Goal: Transaction & Acquisition: Purchase product/service

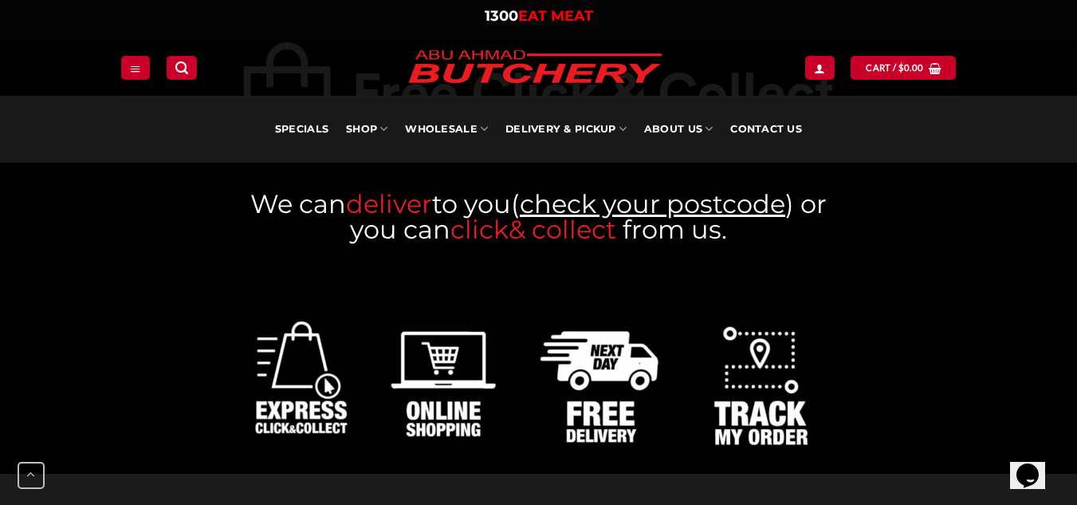
scroll to position [877, 0]
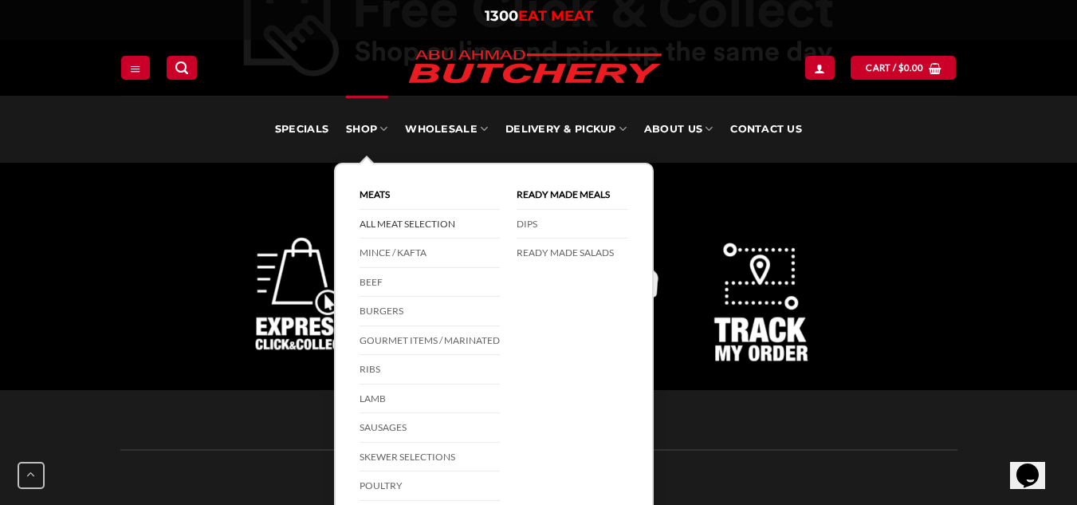
click at [431, 216] on link "All Meat Selection" at bounding box center [430, 224] width 140 height 29
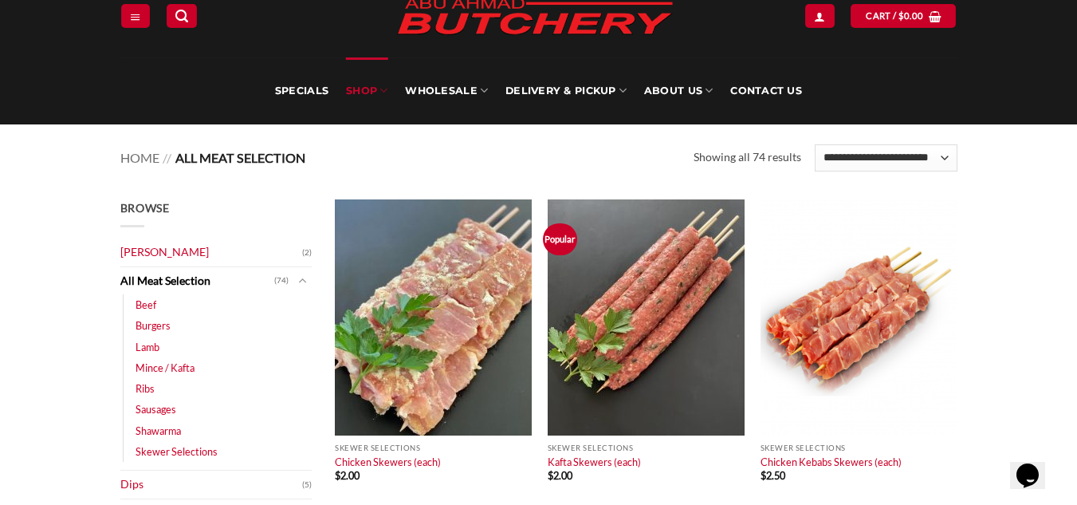
scroll to position [159, 0]
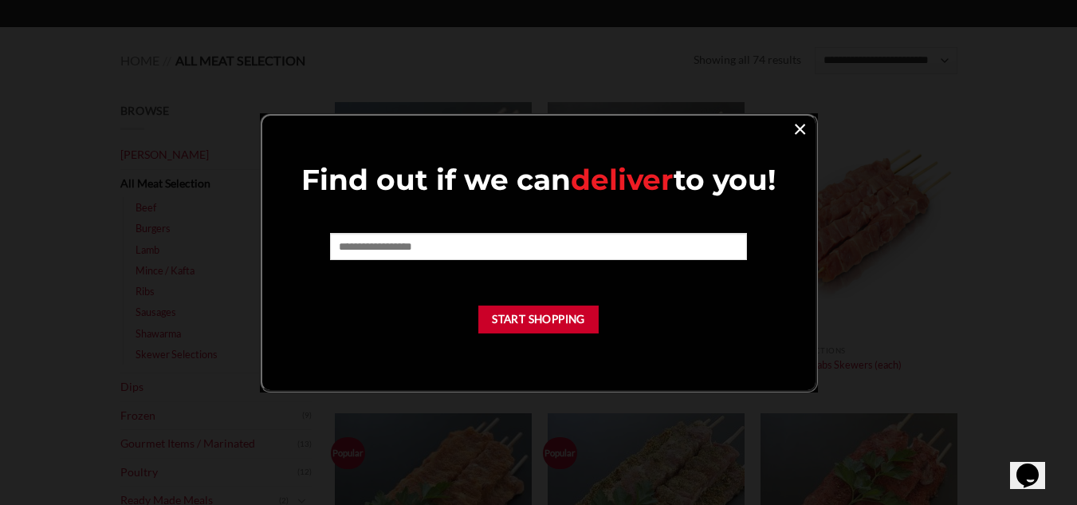
click at [800, 137] on link "×" at bounding box center [799, 128] width 23 height 22
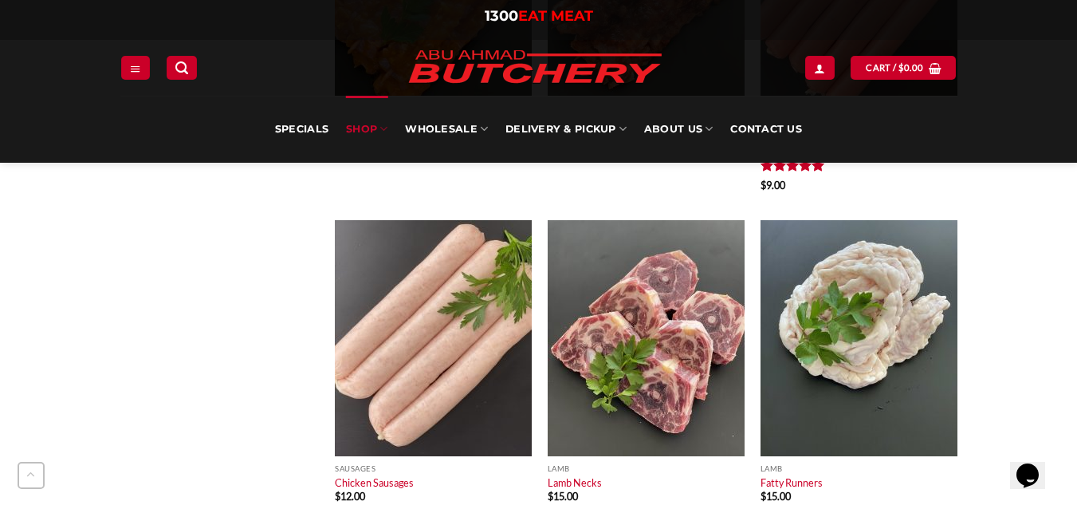
scroll to position [1116, 0]
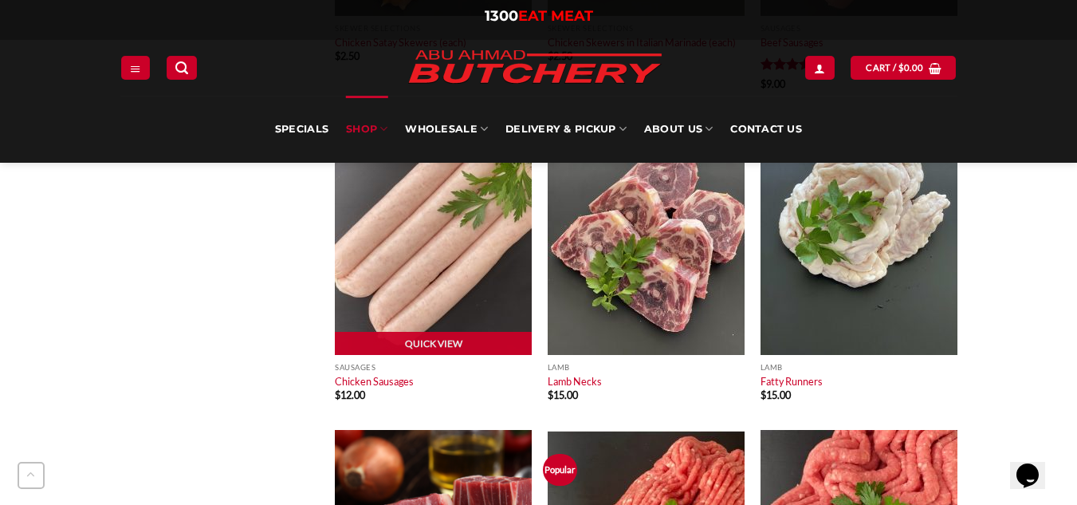
click at [442, 273] on img at bounding box center [433, 237] width 197 height 236
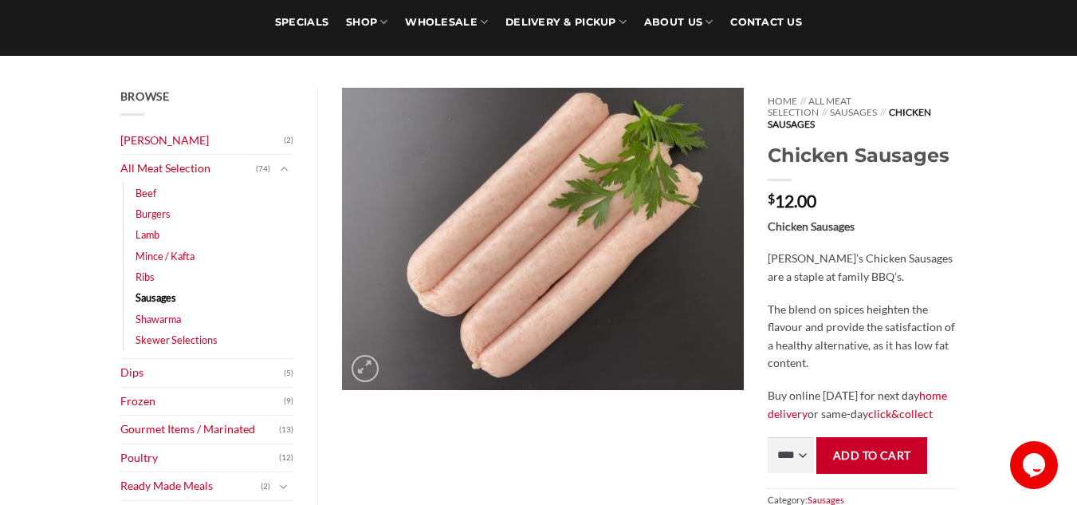
scroll to position [159, 0]
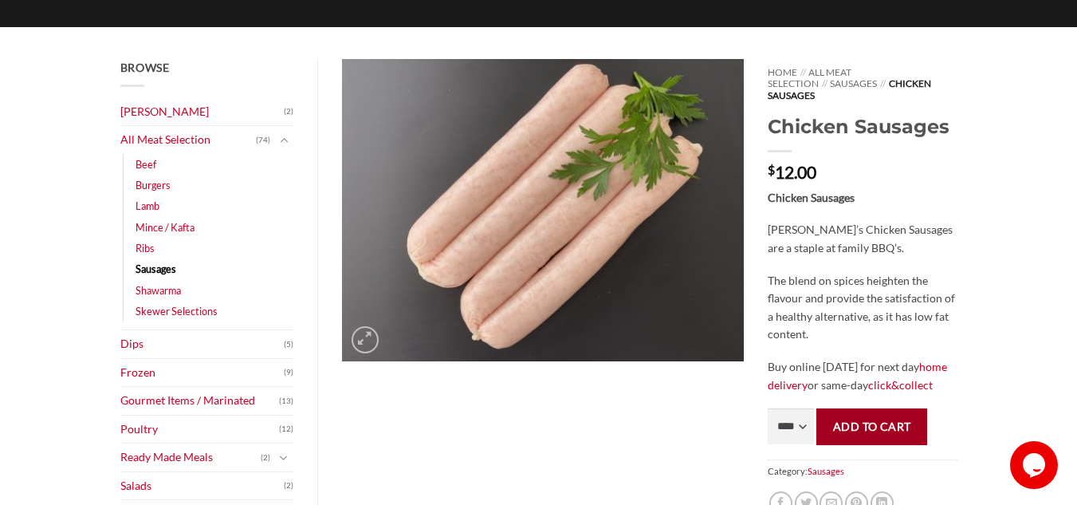
click at [874, 420] on button "Add to cart" at bounding box center [871, 426] width 111 height 36
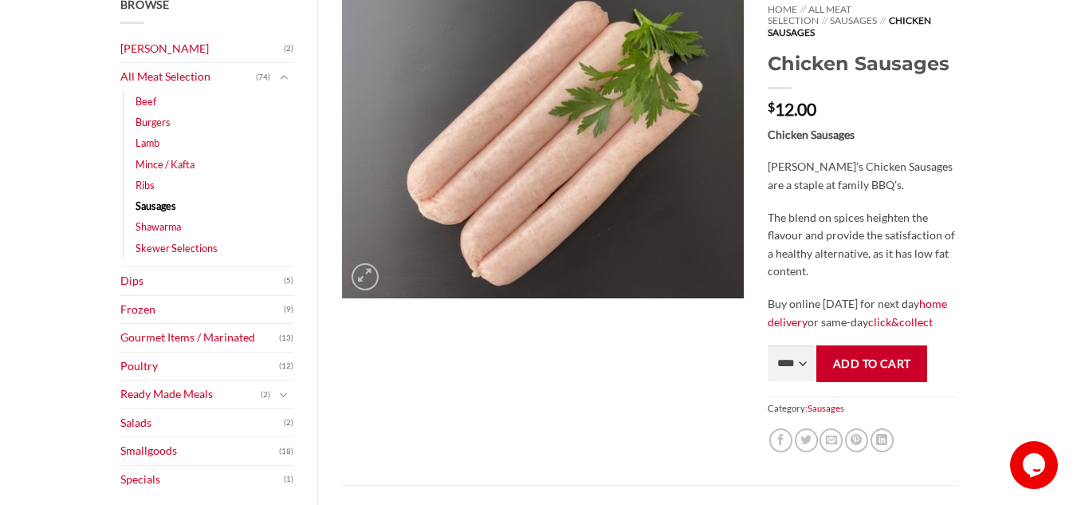
scroll to position [239, 0]
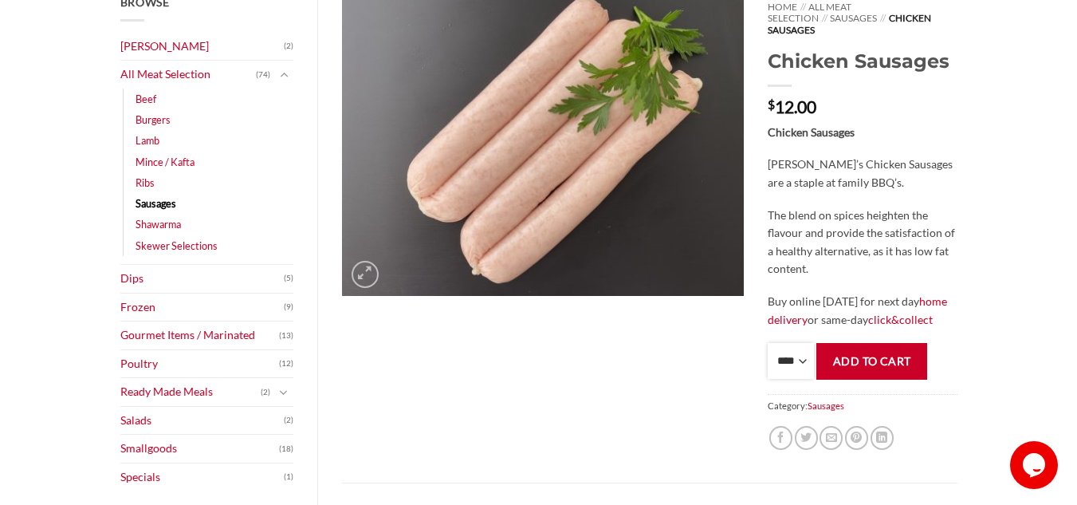
click at [795, 357] on select "**** * *** * *** * *** * *** * *** * *** * *** * *** * *** ** **** ** **** ** *…" at bounding box center [791, 361] width 46 height 36
click at [929, 106] on div "Home // All Meat Selection // Sausages // Chicken Sausages Chicken Sausages $ 1…" at bounding box center [862, 238] width 213 height 489
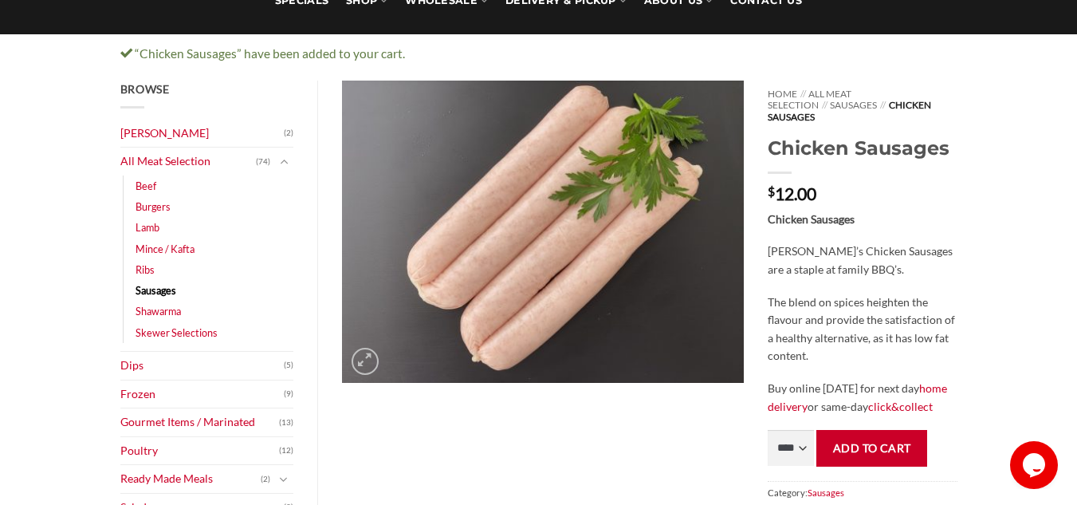
scroll to position [159, 0]
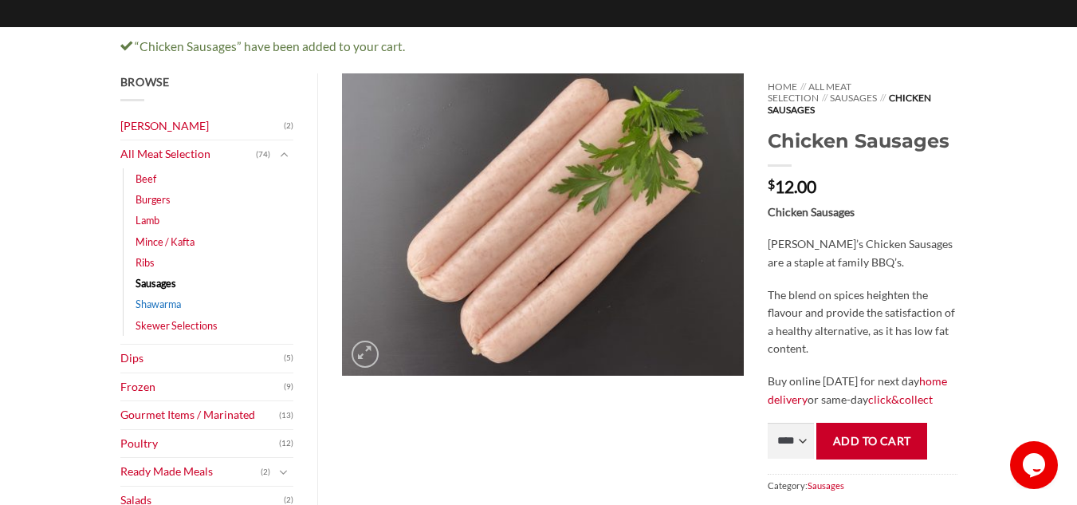
click at [175, 305] on link "Shawarma" at bounding box center [158, 303] width 45 height 21
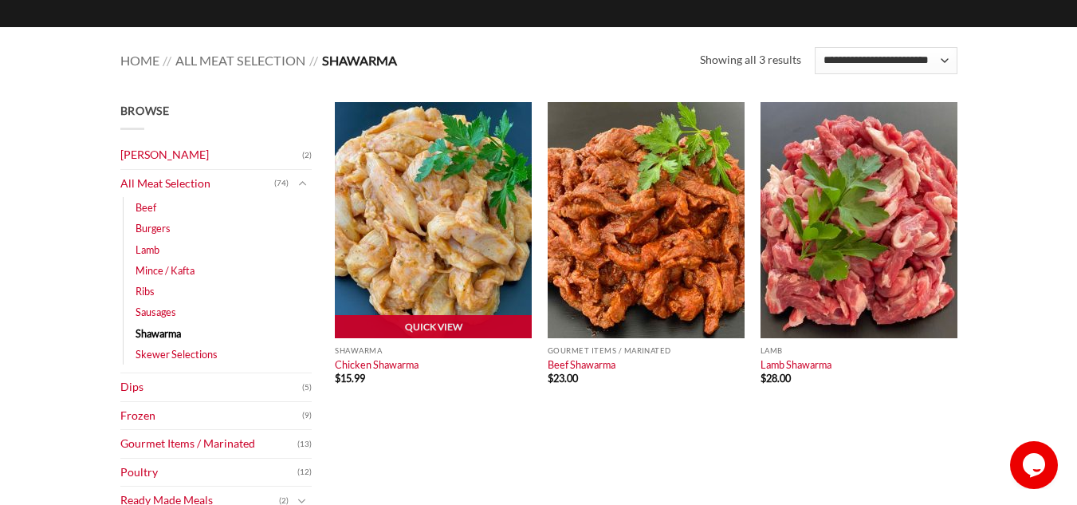
click at [455, 276] on img at bounding box center [433, 220] width 197 height 236
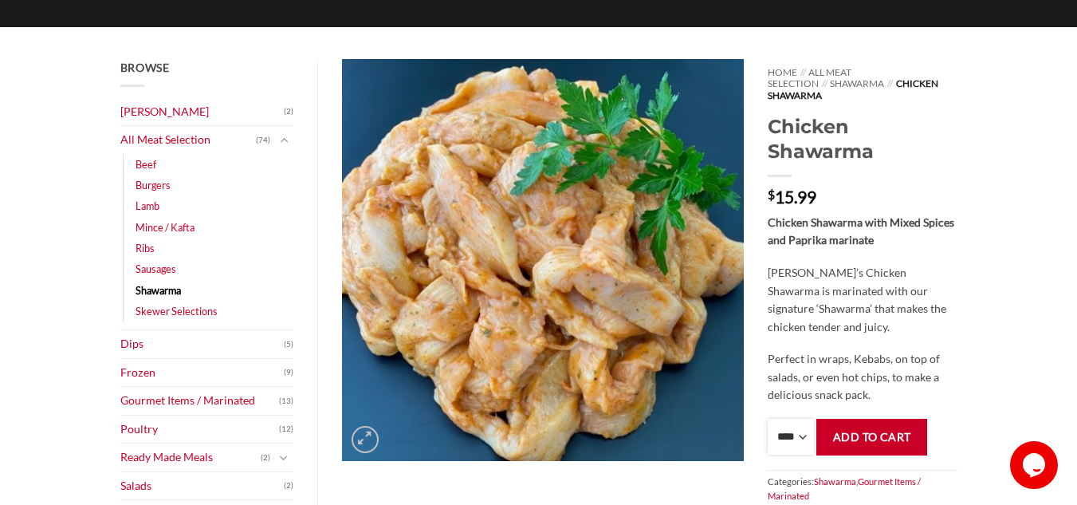
click at [789, 434] on select "**** * *** * *** * *** * *** * *** * *** * *** * *** * *** ** **** ** **** ** *…" at bounding box center [791, 437] width 46 height 36
click at [941, 331] on div "Chicken Shawarma with Mixed Spices and Paprika marinate Abu Ahmad Butchery’s Ch…" at bounding box center [862, 309] width 189 height 191
click at [868, 427] on button "Add to cart" at bounding box center [871, 437] width 111 height 36
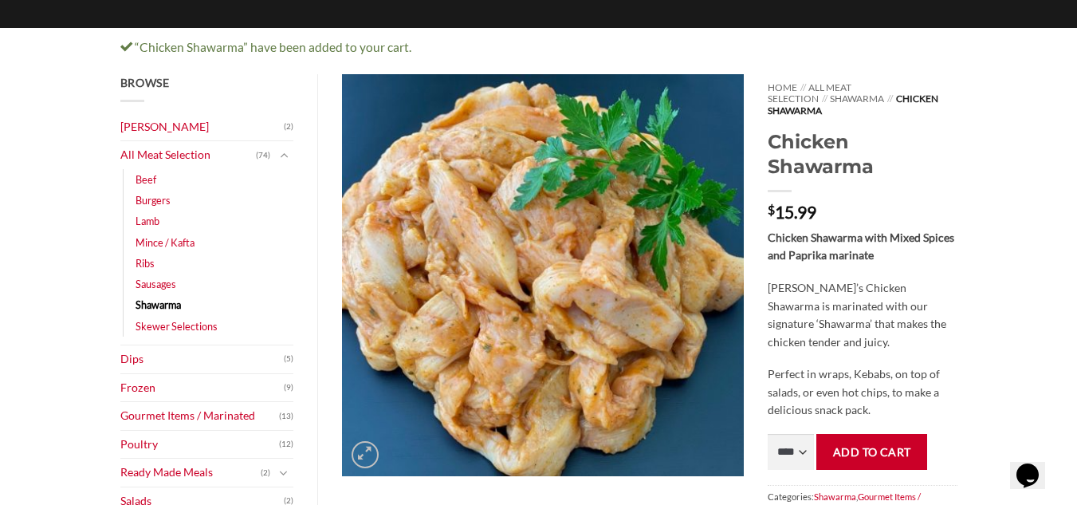
scroll to position [159, 0]
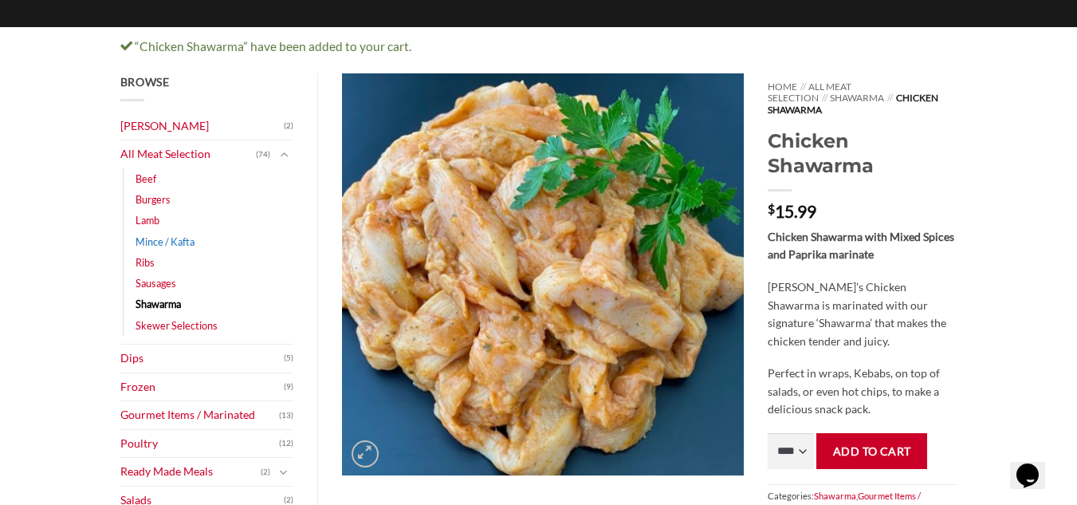
click at [169, 246] on link "Mince / Kafta" at bounding box center [165, 241] width 59 height 21
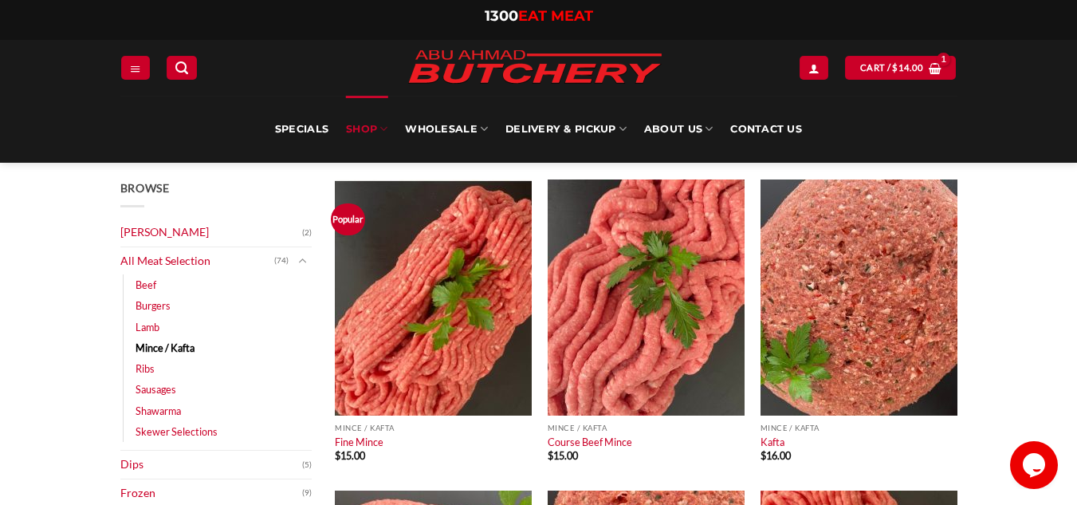
scroll to position [80, 0]
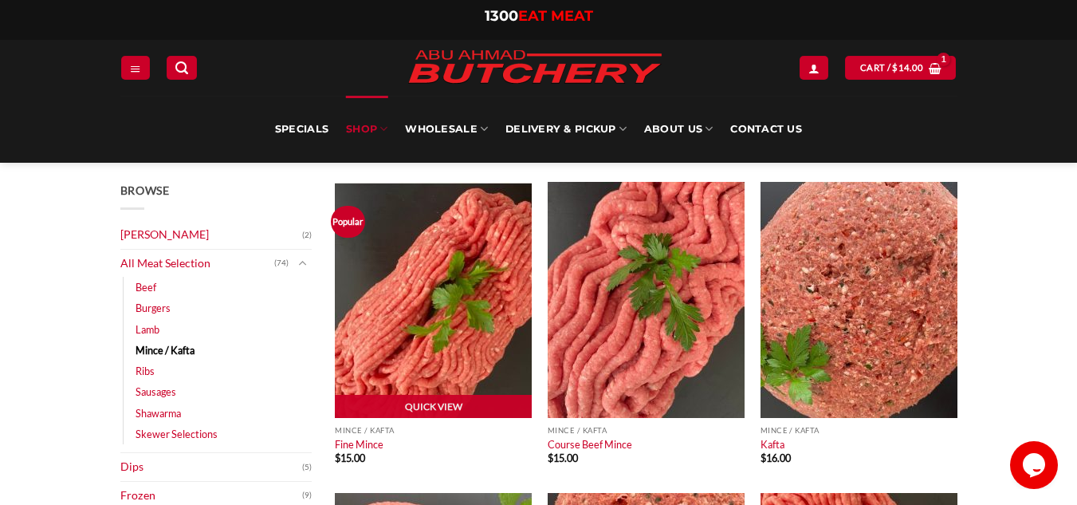
click at [458, 339] on img at bounding box center [433, 300] width 197 height 236
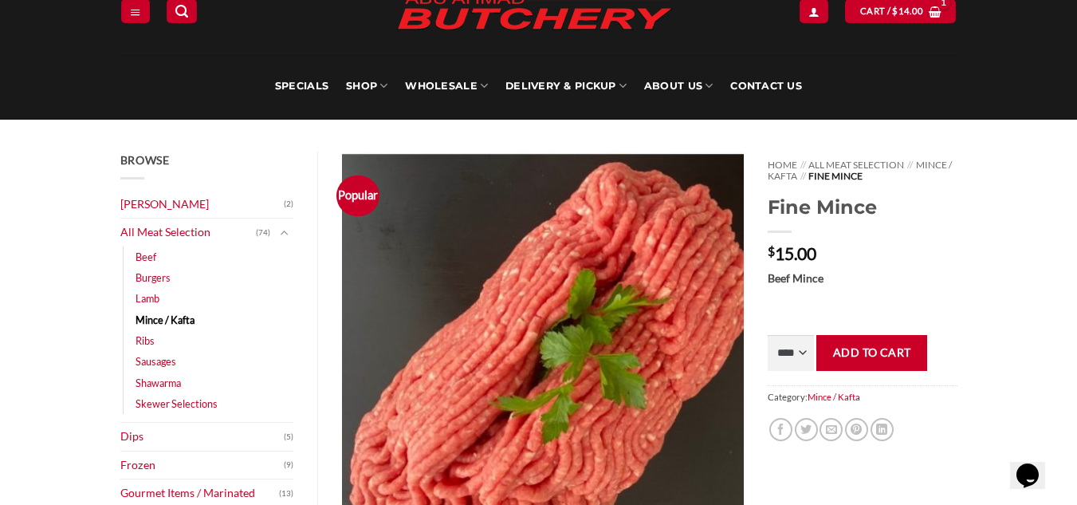
scroll to position [159, 0]
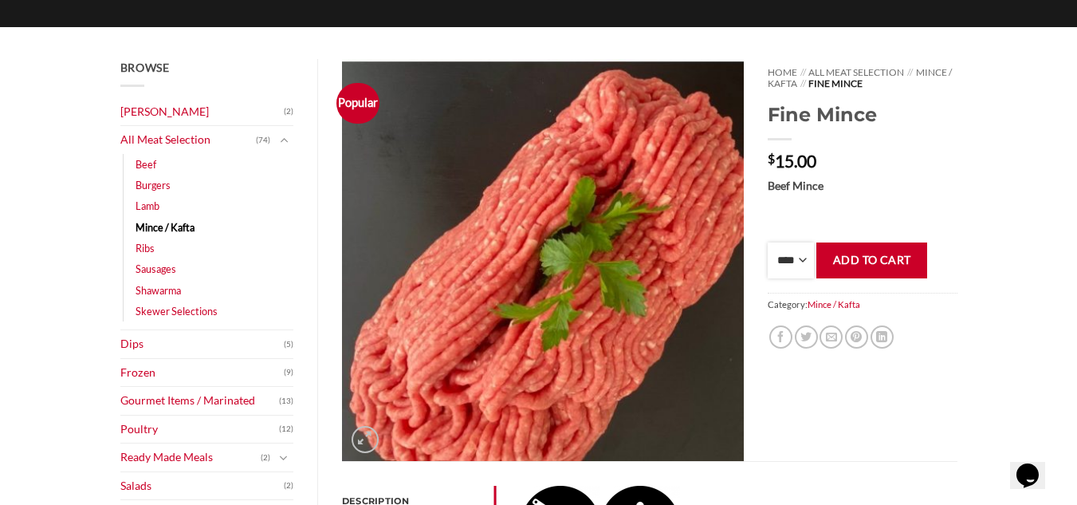
click at [786, 260] on select "**** * *** * *** * *** * *** * *** * *** * *** * *** * *** ** **** ** **** ** *…" at bounding box center [791, 260] width 46 height 36
select select "*"
click at [768, 242] on select "**** * *** * *** * *** * *** * *** * *** * *** * *** * *** ** **** ** **** ** *…" at bounding box center [791, 260] width 46 height 36
click at [882, 261] on button "Add to cart" at bounding box center [871, 260] width 111 height 36
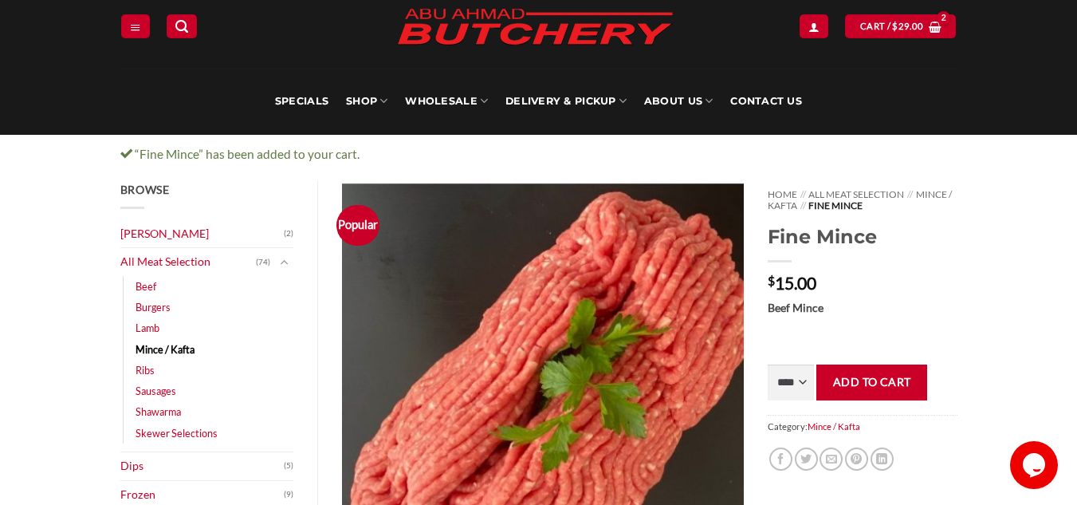
scroll to position [159, 0]
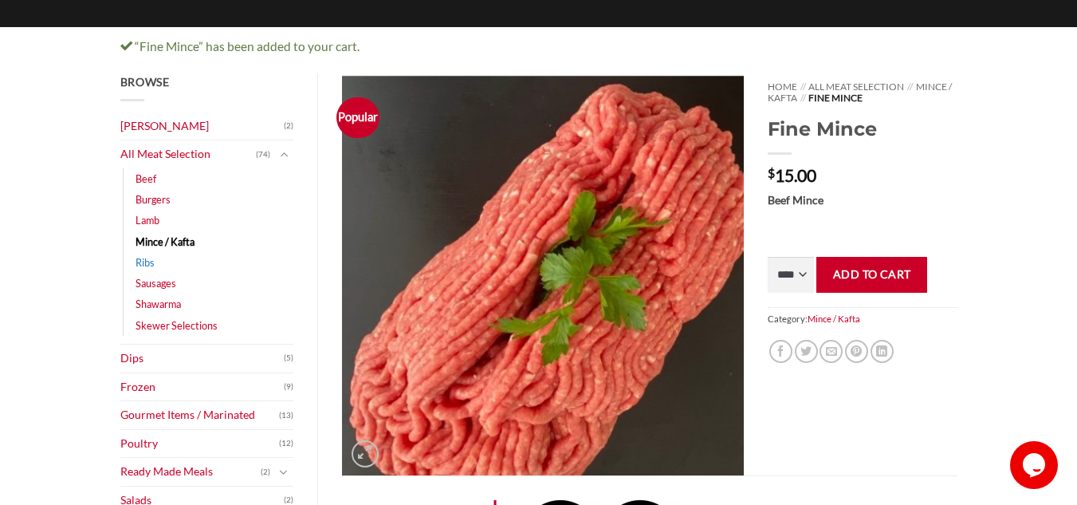
click at [142, 265] on link "Ribs" at bounding box center [145, 262] width 19 height 21
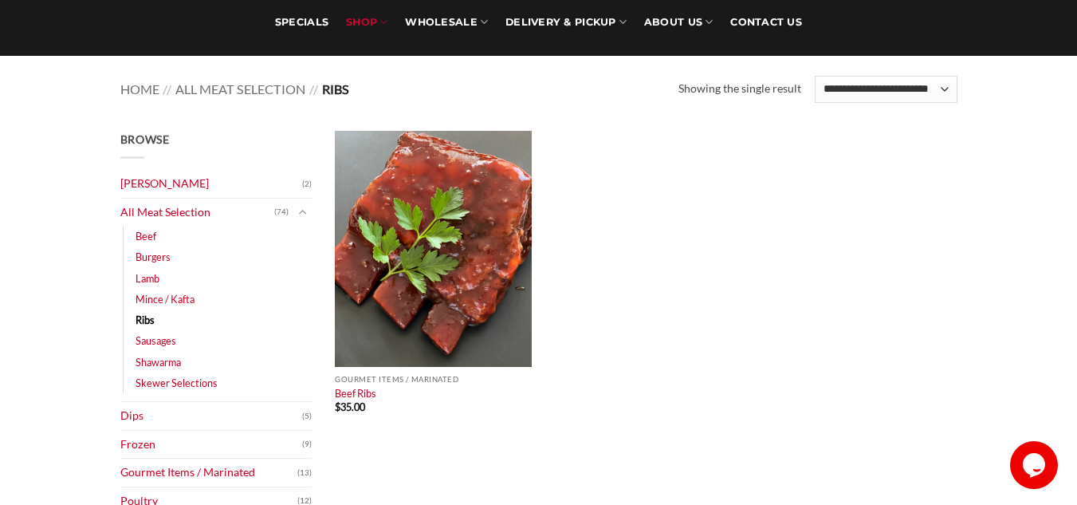
scroll to position [159, 0]
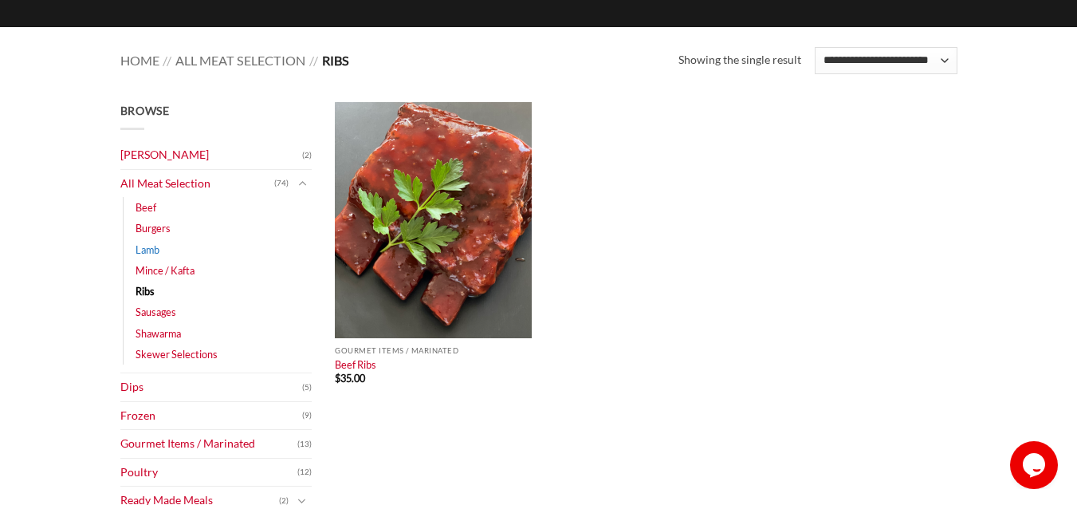
click at [156, 252] on link "Lamb" at bounding box center [148, 249] width 24 height 21
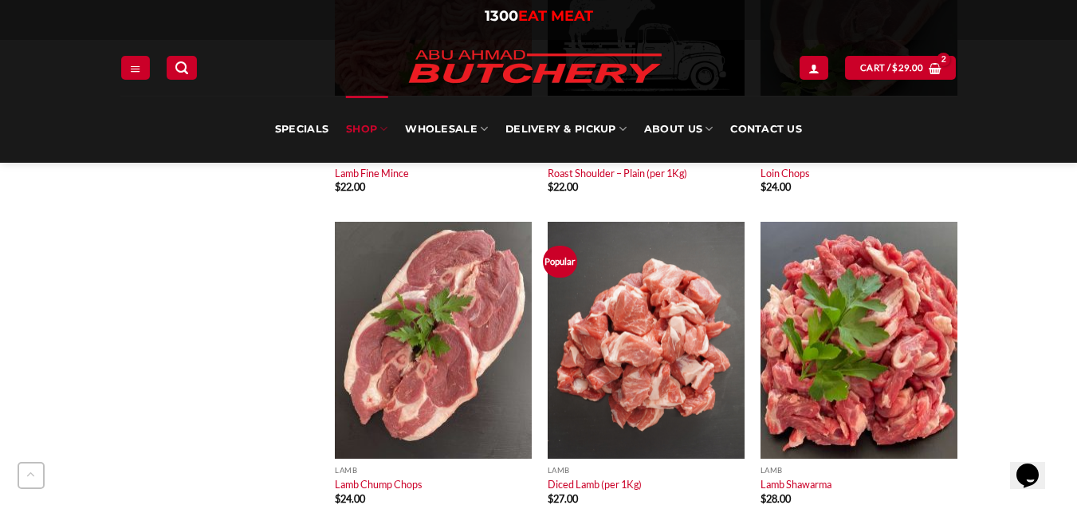
scroll to position [1674, 0]
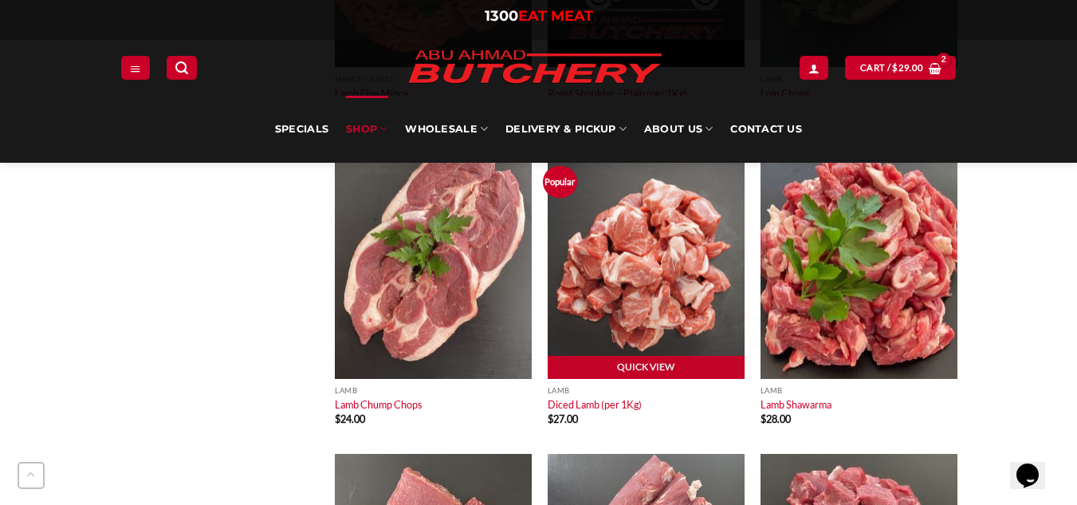
click at [659, 303] on img at bounding box center [646, 260] width 197 height 236
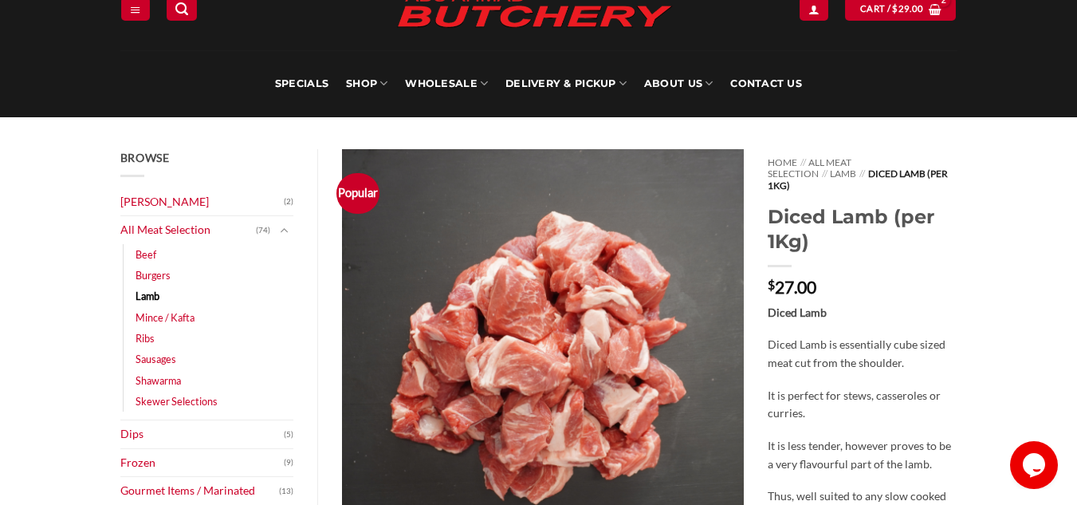
scroll to position [159, 0]
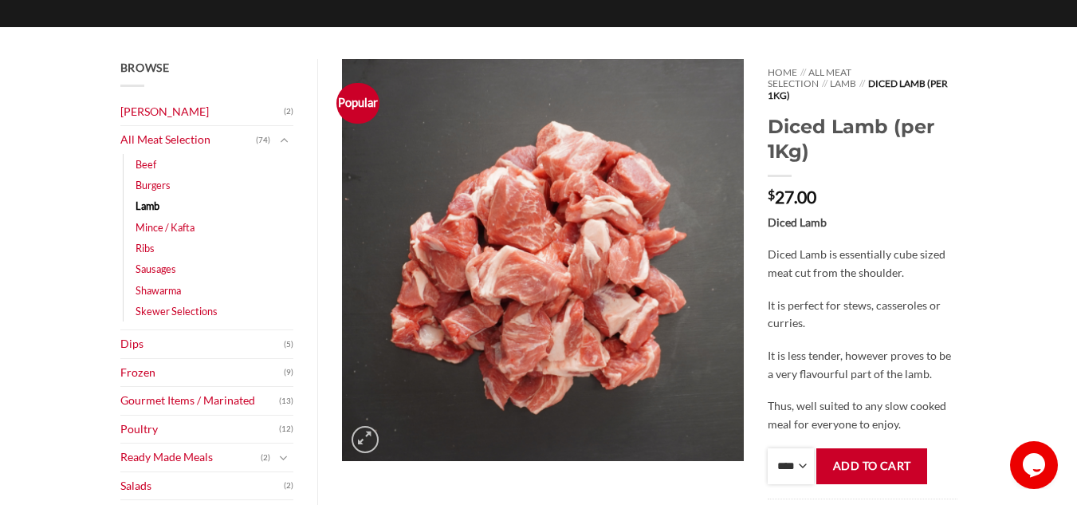
click at [793, 448] on select "**** * *** * *** * *** * *** * *** * *** * *** * *** * *** ** **** ** **** ** *…" at bounding box center [791, 466] width 46 height 36
click at [941, 214] on p "Diced Lamb" at bounding box center [862, 223] width 189 height 18
click at [800, 448] on select "**** * *** * *** * *** * *** * *** * *** * *** * *** * *** ** **** ** **** ** *…" at bounding box center [791, 466] width 46 height 36
drag, startPoint x: 930, startPoint y: 228, endPoint x: 894, endPoint y: 380, distance: 156.4
click at [930, 228] on div "Diced Lamb Diced Lamb is essentially cube sized meat cut from the shoulder. It …" at bounding box center [862, 324] width 189 height 220
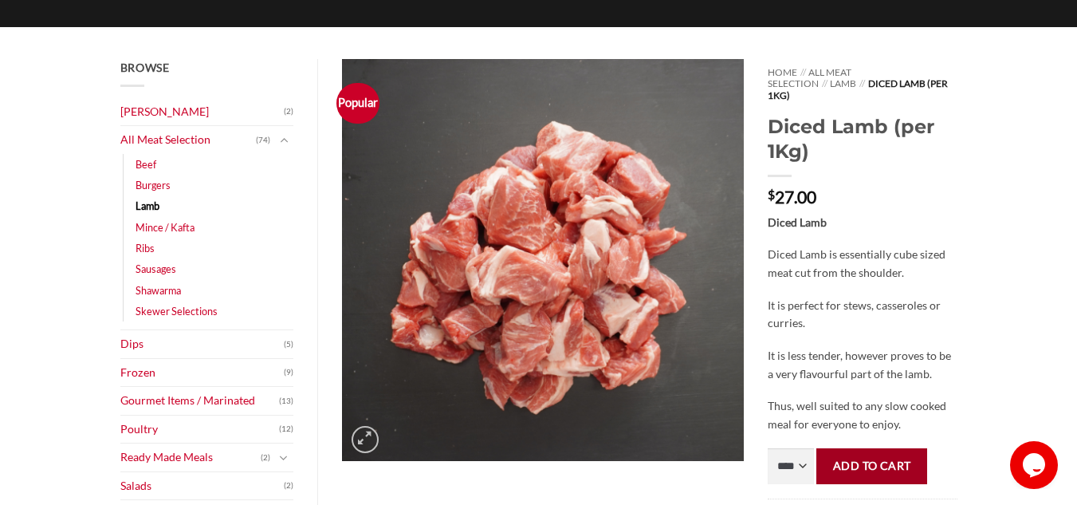
click at [847, 452] on button "Add to cart" at bounding box center [871, 466] width 111 height 36
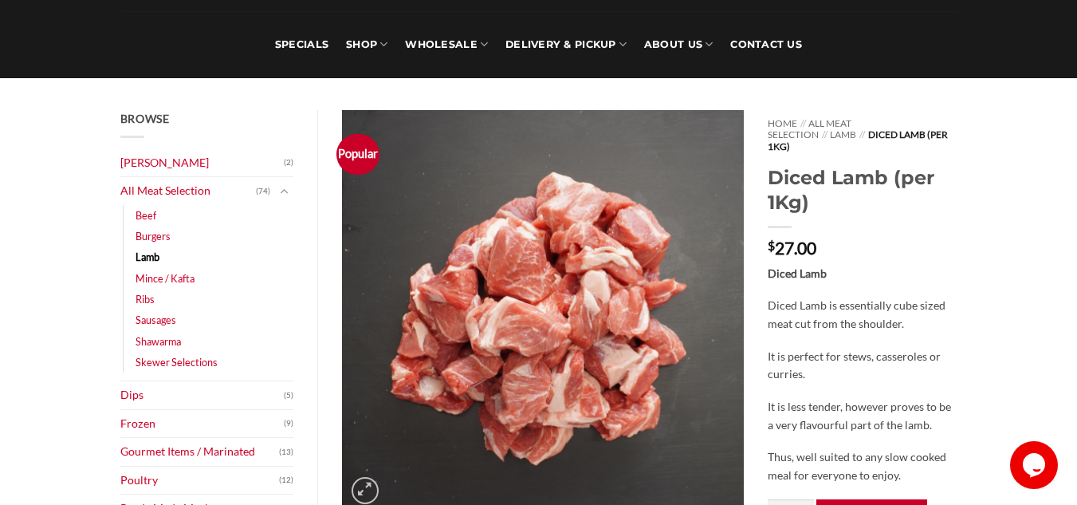
scroll to position [80, 0]
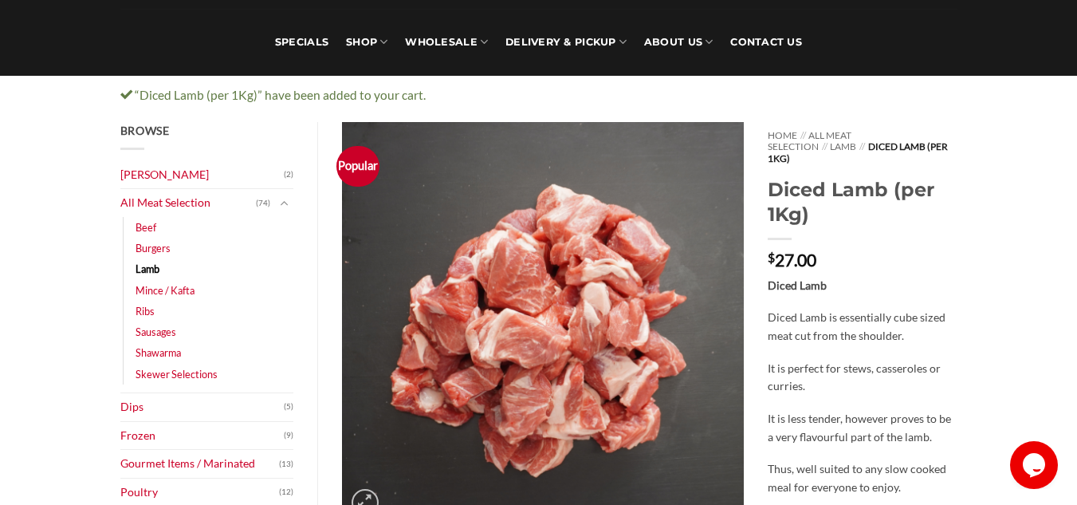
scroll to position [239, 0]
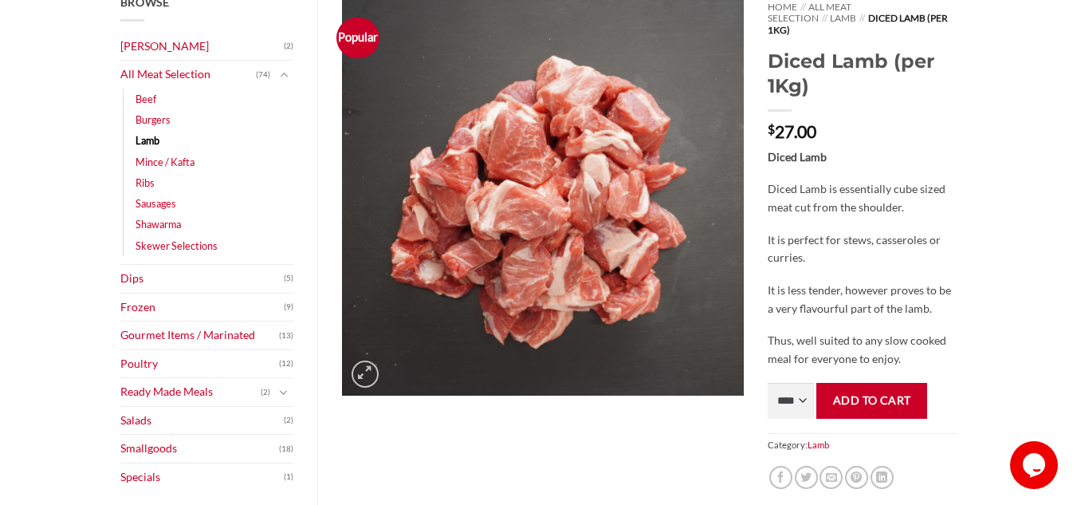
click at [144, 142] on link "Lamb" at bounding box center [148, 140] width 24 height 21
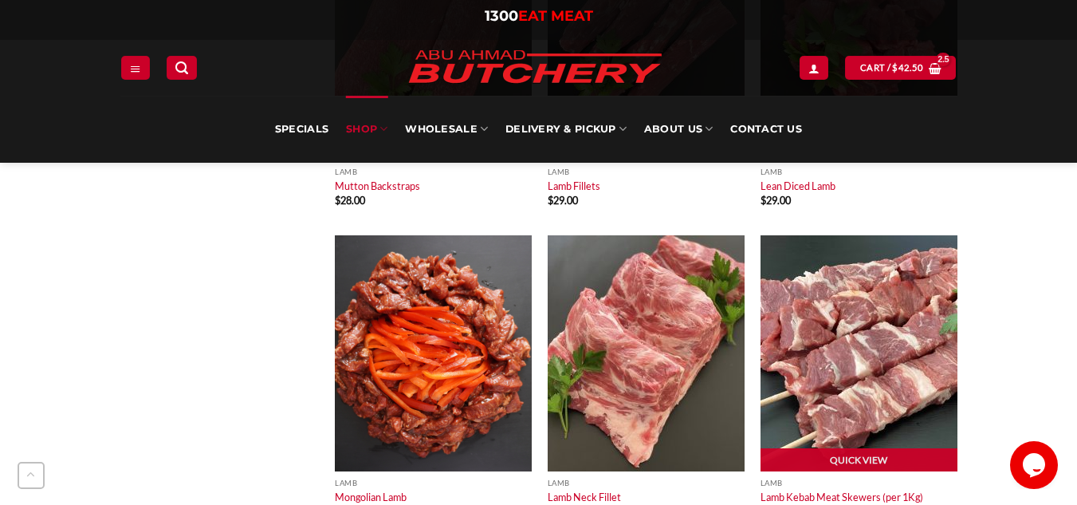
scroll to position [2232, 0]
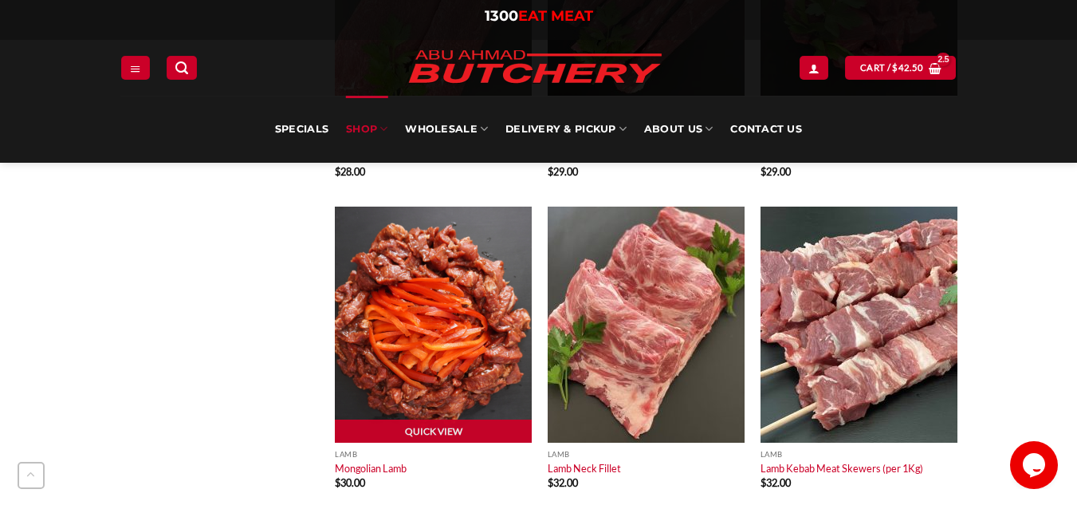
click at [417, 349] on img at bounding box center [433, 324] width 197 height 236
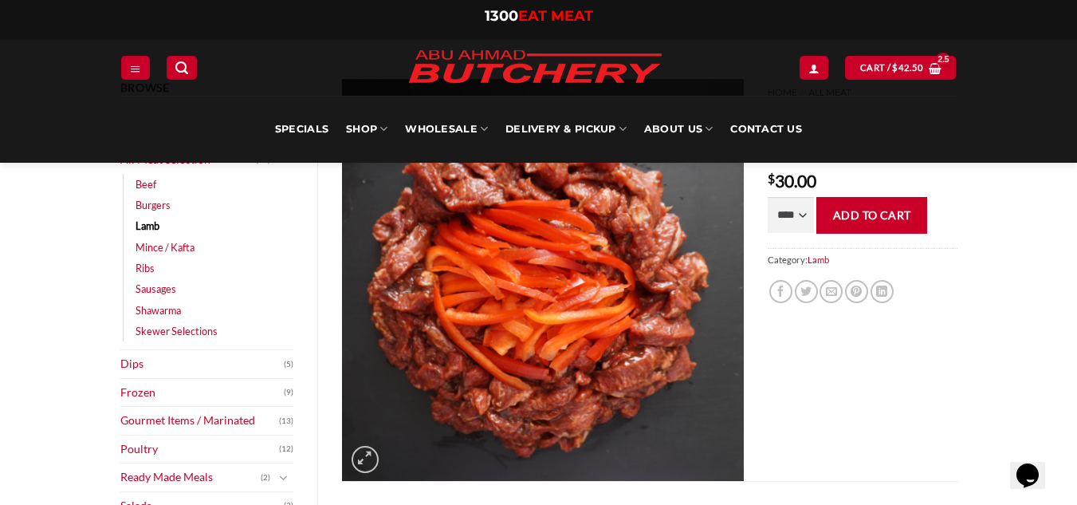
scroll to position [80, 0]
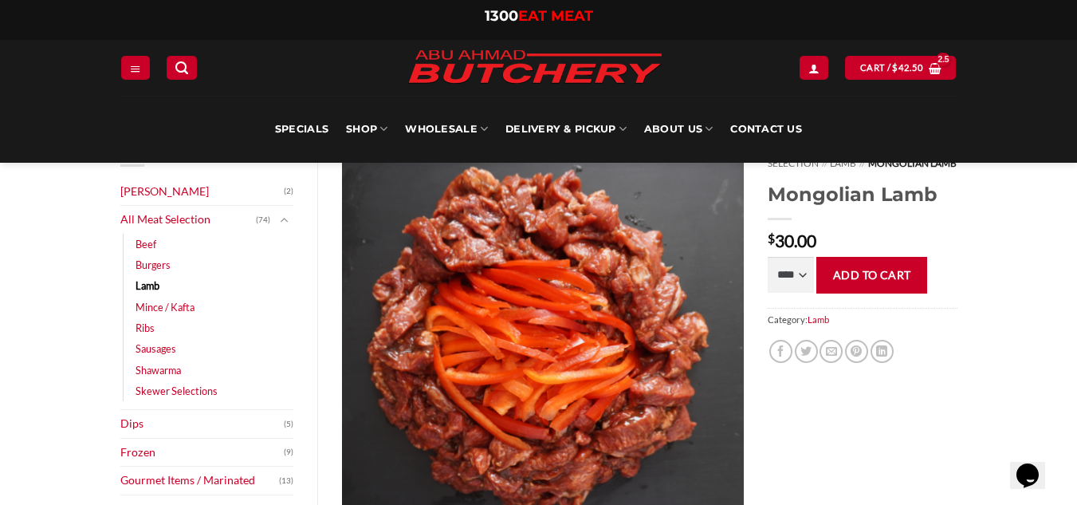
drag, startPoint x: 156, startPoint y: 283, endPoint x: 166, endPoint y: 283, distance: 9.6
click at [156, 283] on link "Lamb" at bounding box center [148, 285] width 24 height 21
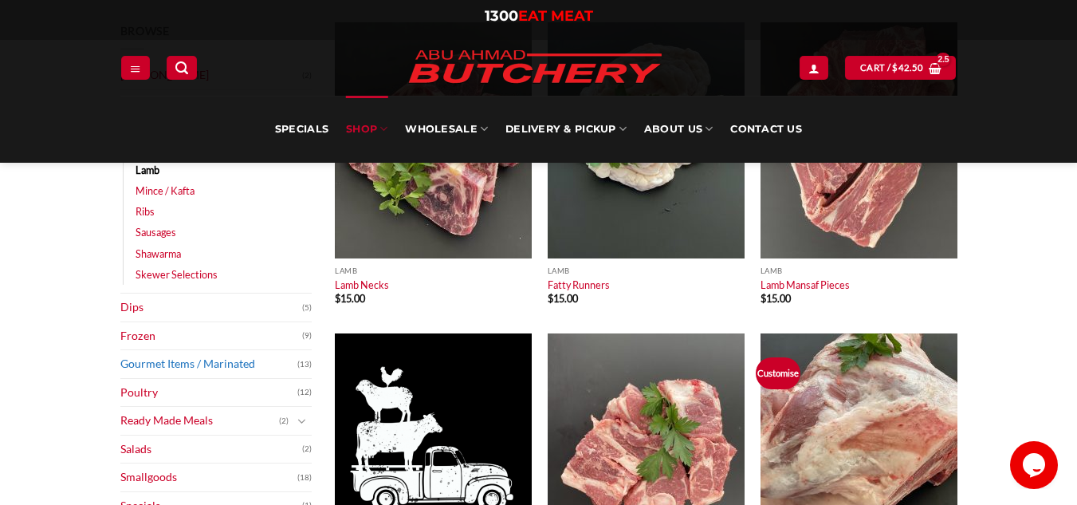
scroll to position [319, 0]
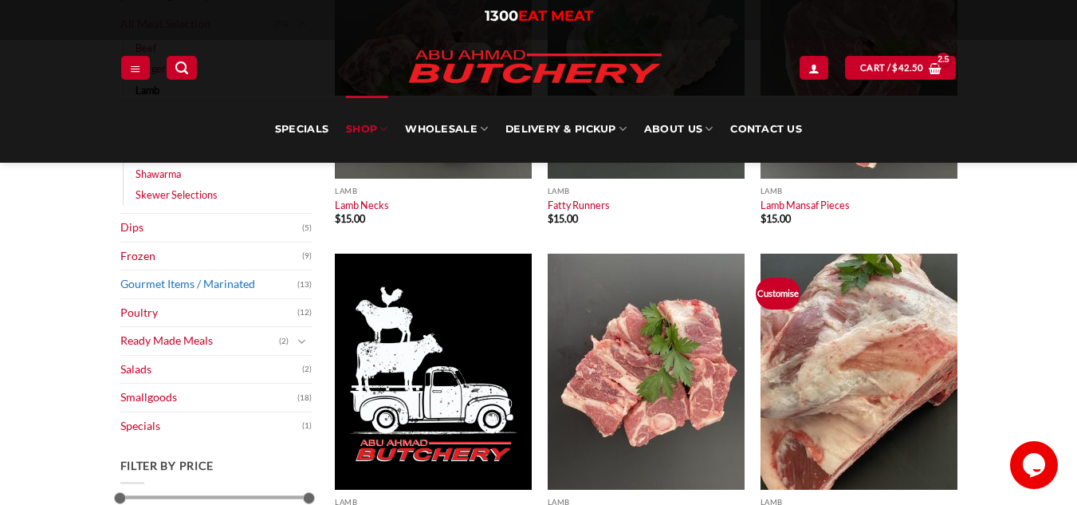
click at [200, 289] on link "Gourmet Items / Marinated" at bounding box center [208, 284] width 177 height 28
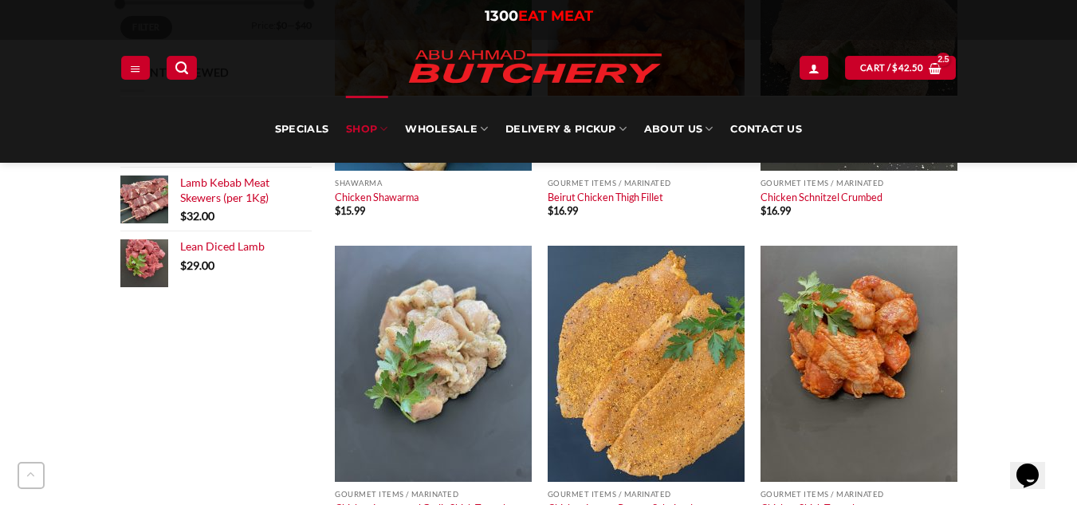
scroll to position [717, 0]
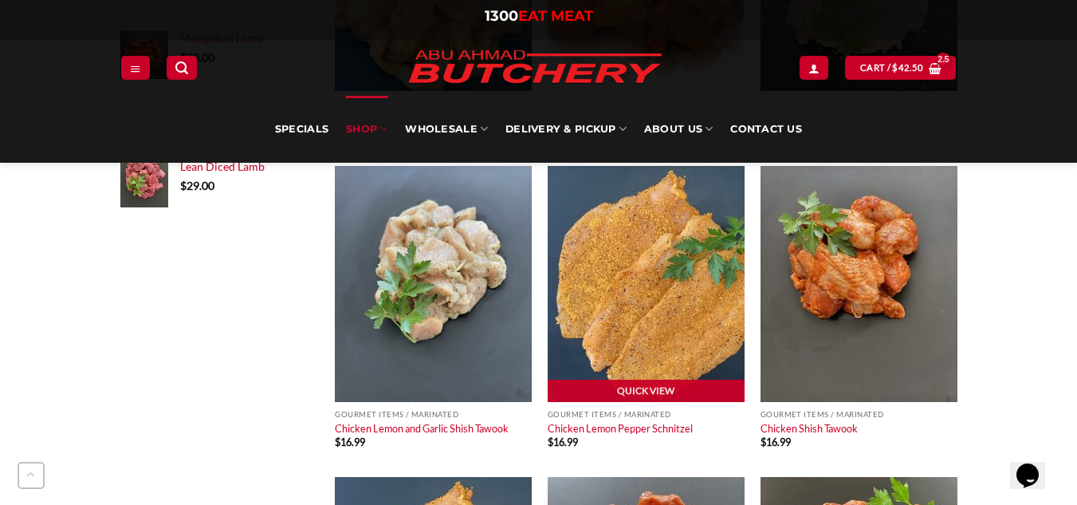
click at [646, 336] on img at bounding box center [646, 284] width 197 height 236
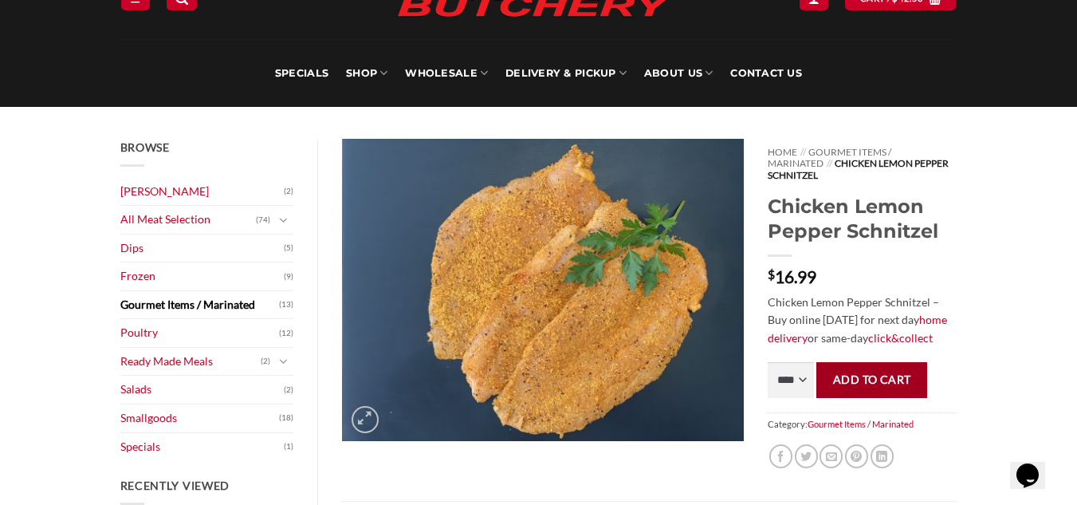
click at [850, 377] on button "Add to cart" at bounding box center [871, 380] width 111 height 36
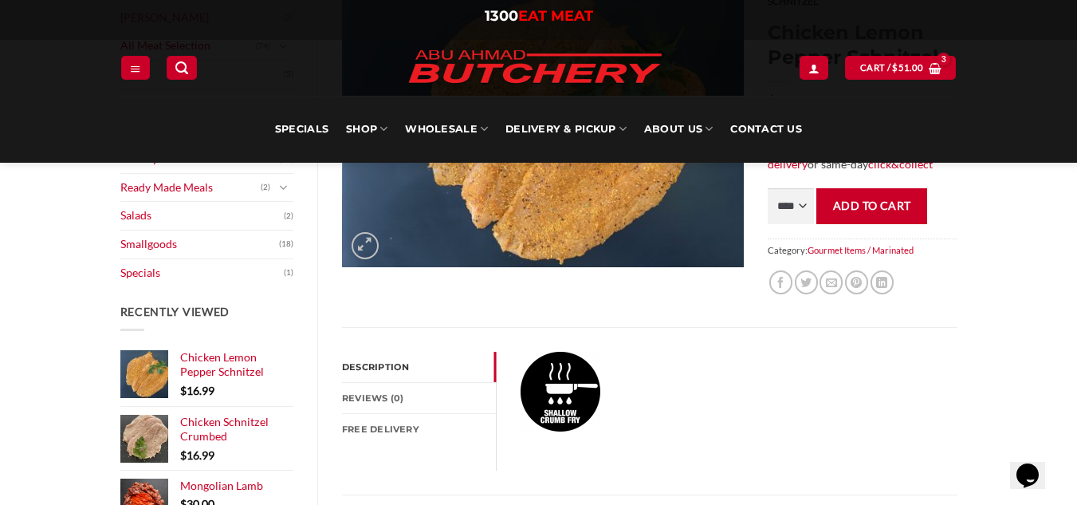
scroll to position [239, 0]
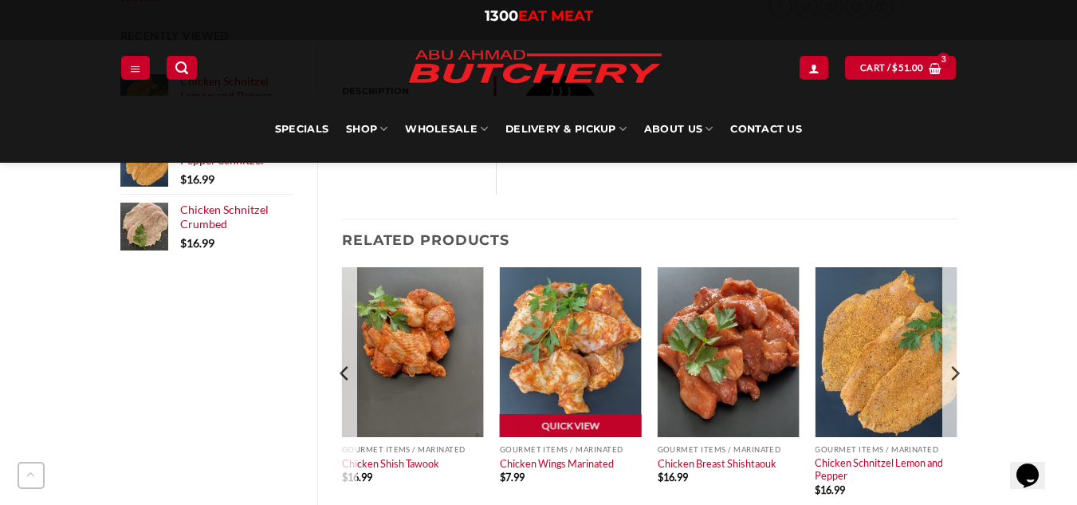
scroll to position [558, 0]
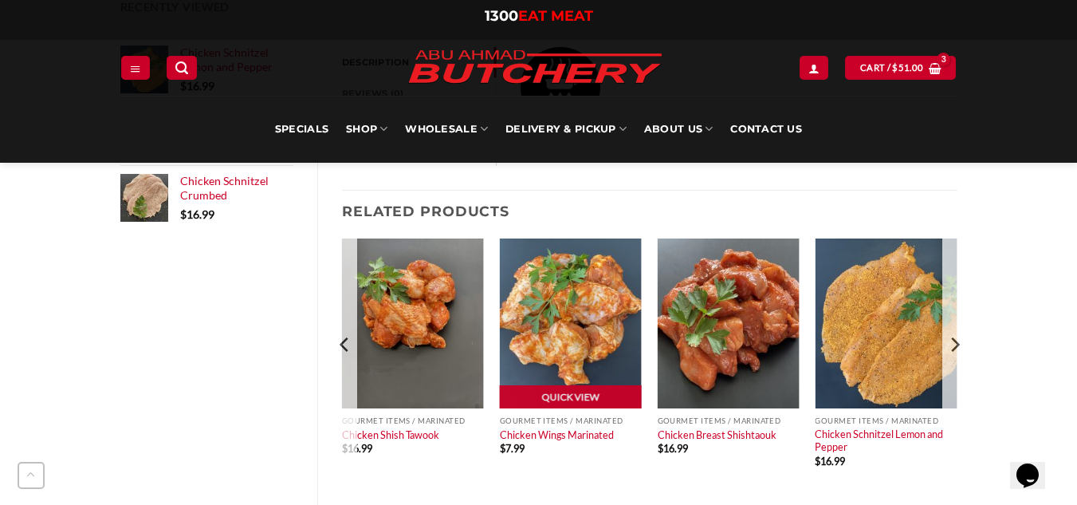
click at [582, 366] on img at bounding box center [571, 323] width 142 height 171
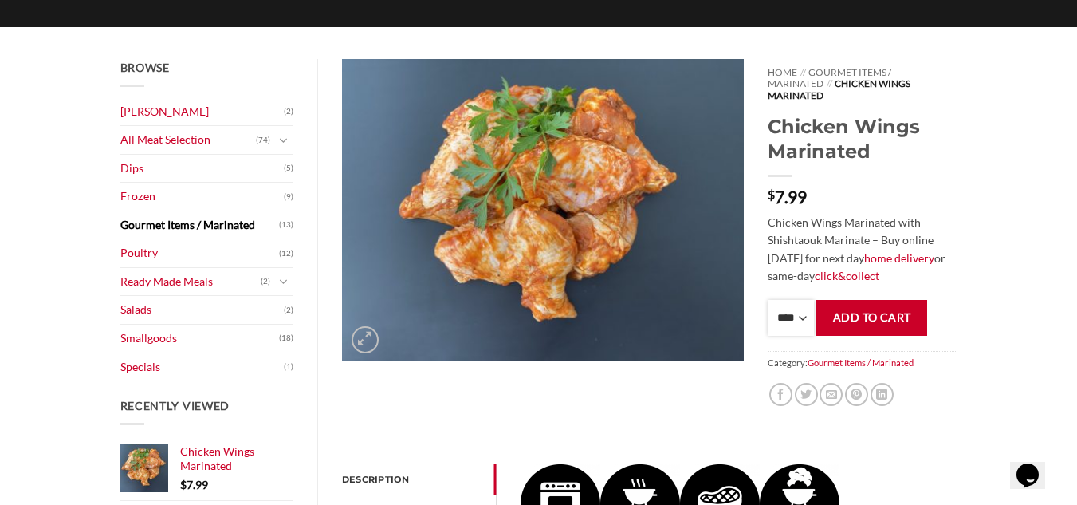
click at [795, 312] on select "**** * *** * *** * *** * *** * *** * *** * *** * *** * *** ** **** ** **** ** *…" at bounding box center [791, 318] width 46 height 36
click at [1032, 246] on div "Browse Abu Ahmad Butchery (2) All Meat Selection (74) Beef (18) Burgers (4) Lam…" at bounding box center [538, 508] width 1077 height 963
click at [877, 312] on button "Add to cart" at bounding box center [871, 318] width 111 height 36
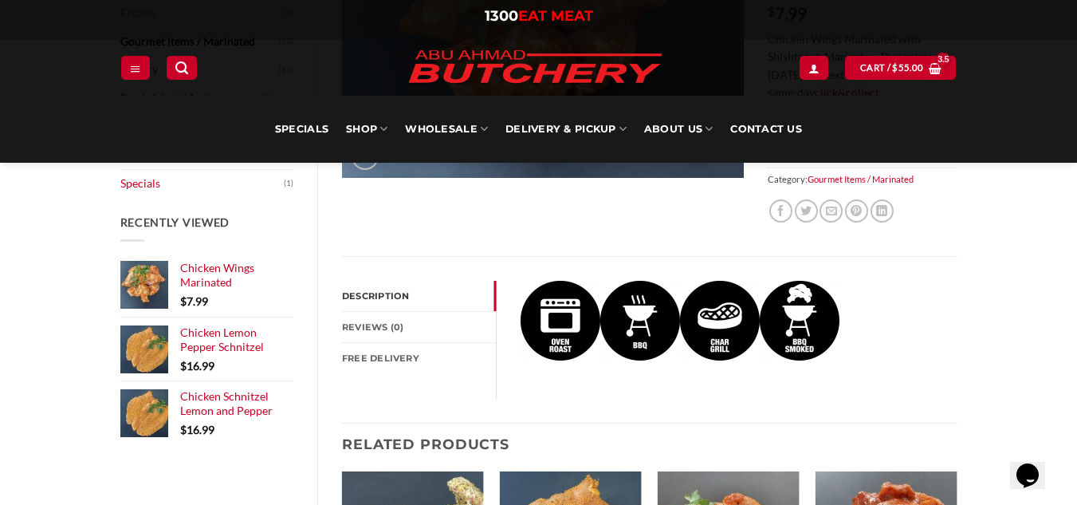
scroll to position [159, 0]
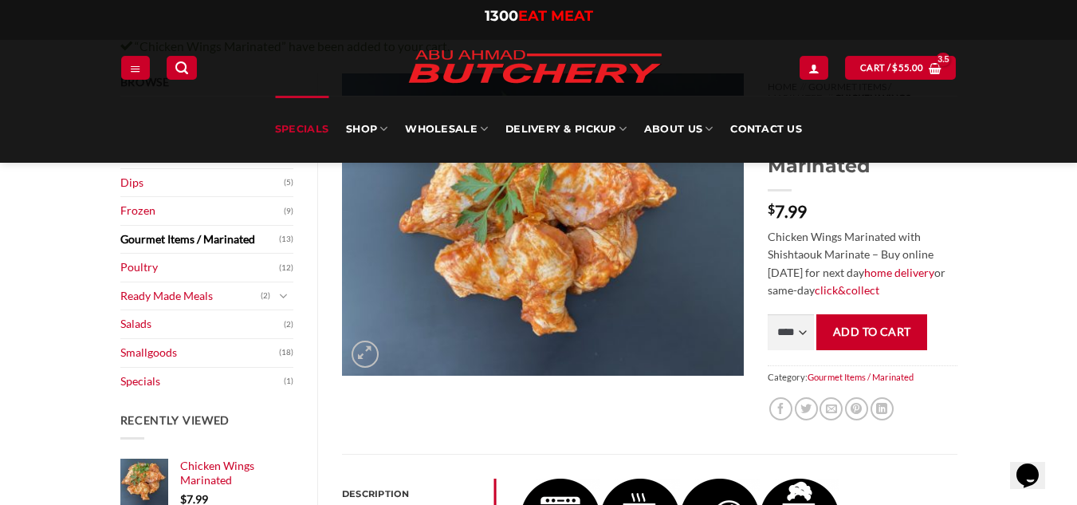
click at [310, 134] on link "Specials" at bounding box center [301, 129] width 53 height 67
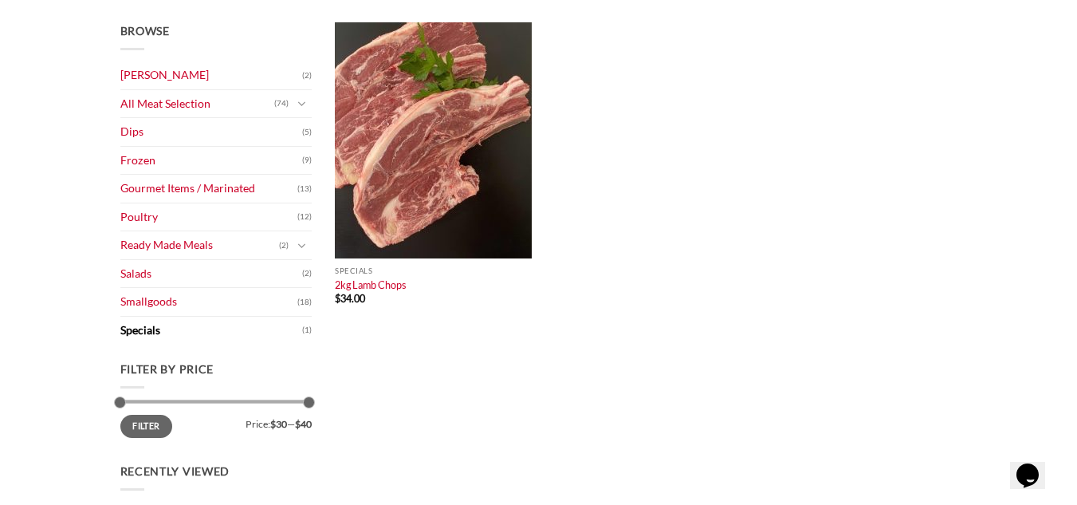
scroll to position [159, 0]
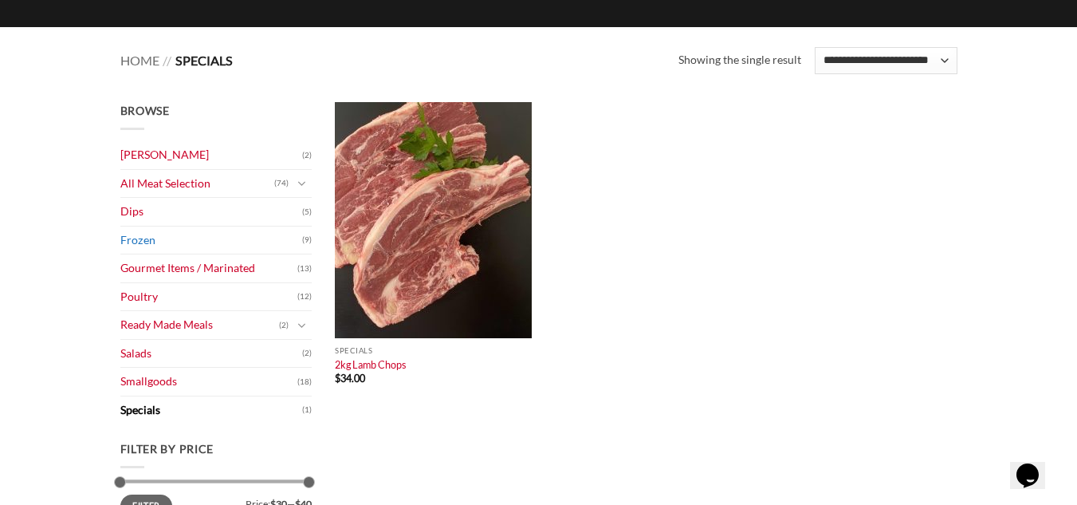
click at [154, 244] on link "Frozen" at bounding box center [211, 240] width 182 height 28
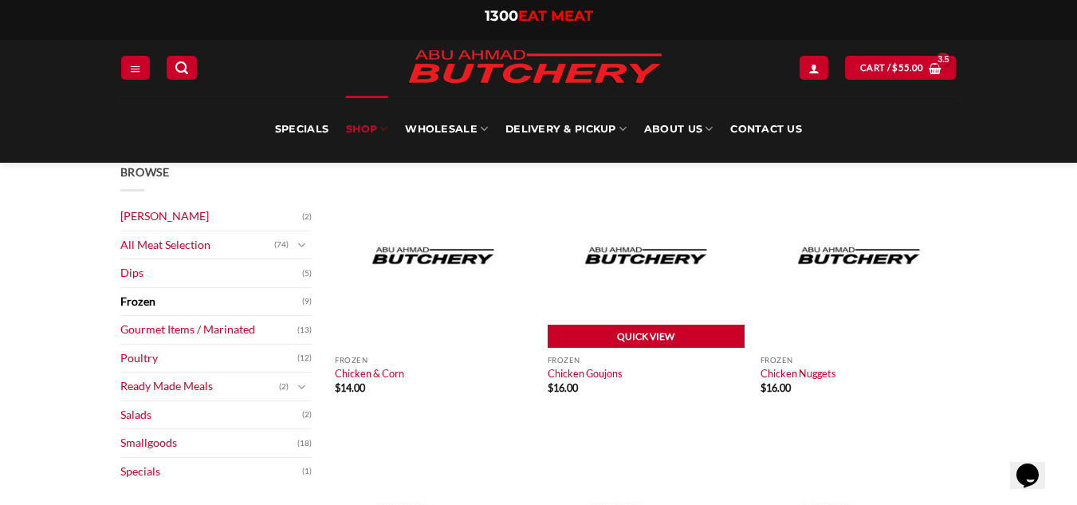
scroll to position [80, 0]
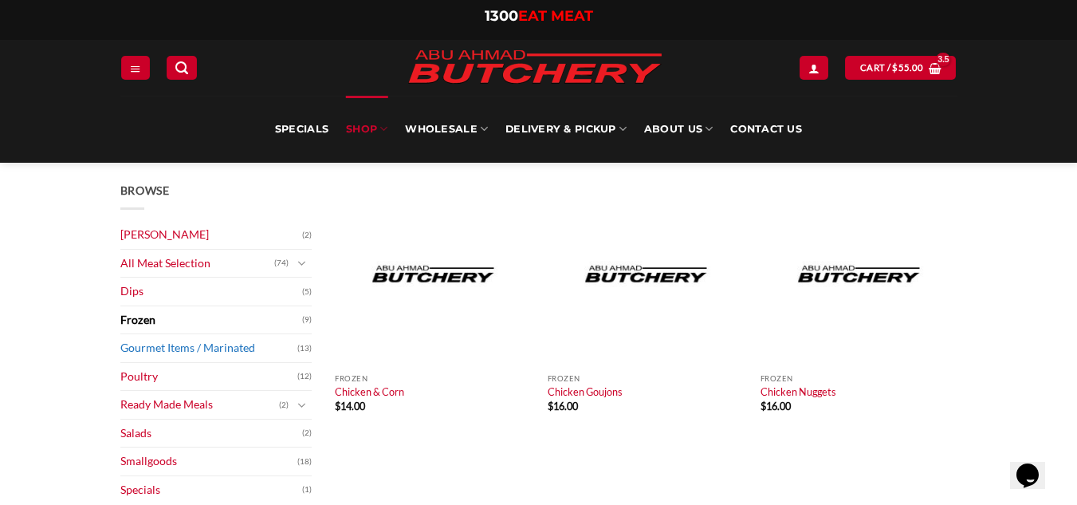
click at [159, 350] on link "Gourmet Items / Marinated" at bounding box center [208, 348] width 177 height 28
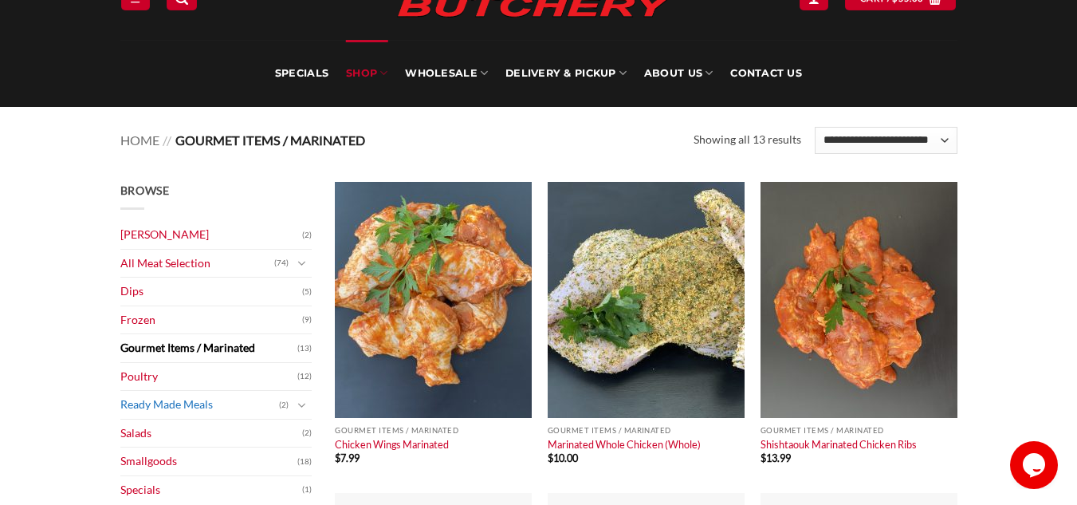
click at [172, 411] on link "Ready Made Meals" at bounding box center [199, 405] width 159 height 28
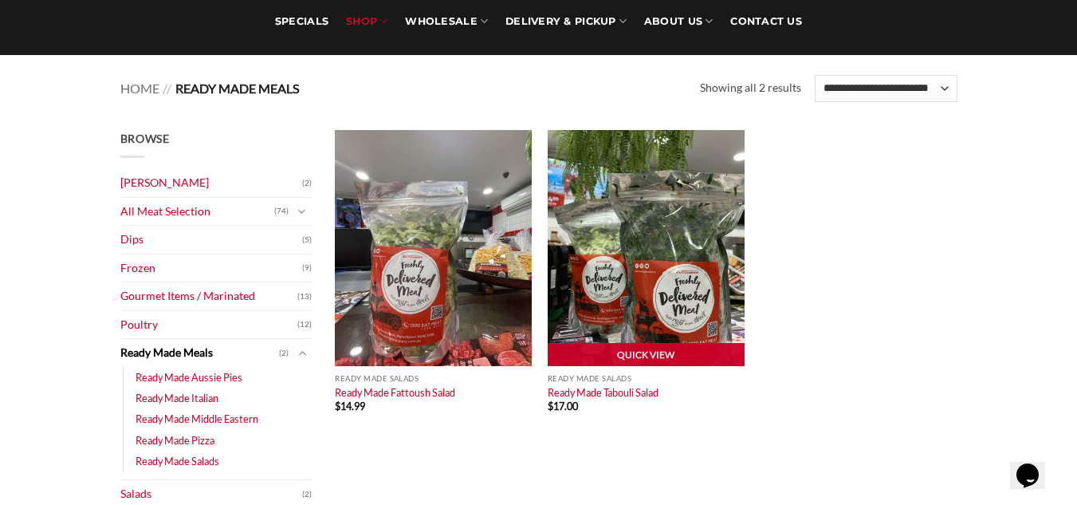
scroll to position [159, 0]
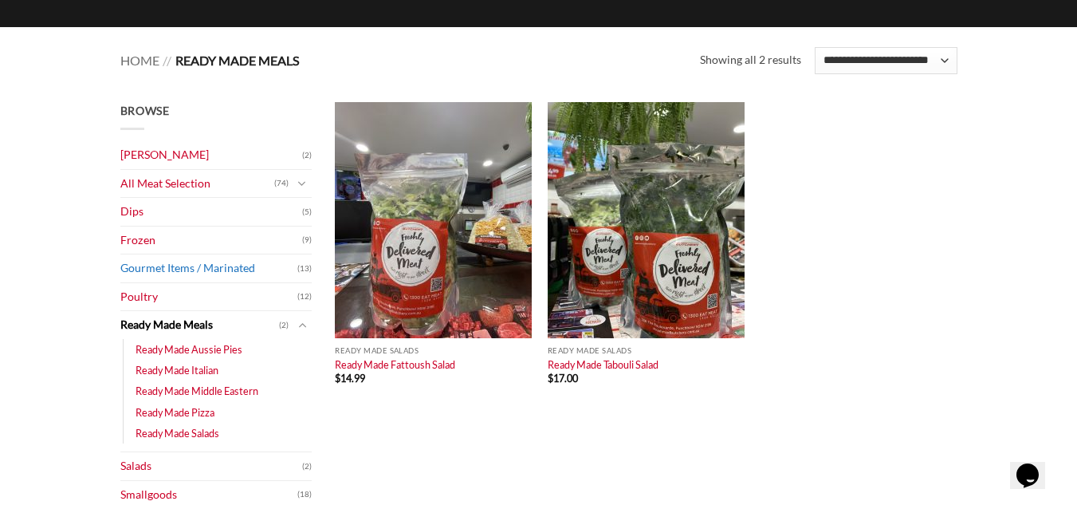
click at [170, 269] on link "Gourmet Items / Marinated" at bounding box center [208, 268] width 177 height 28
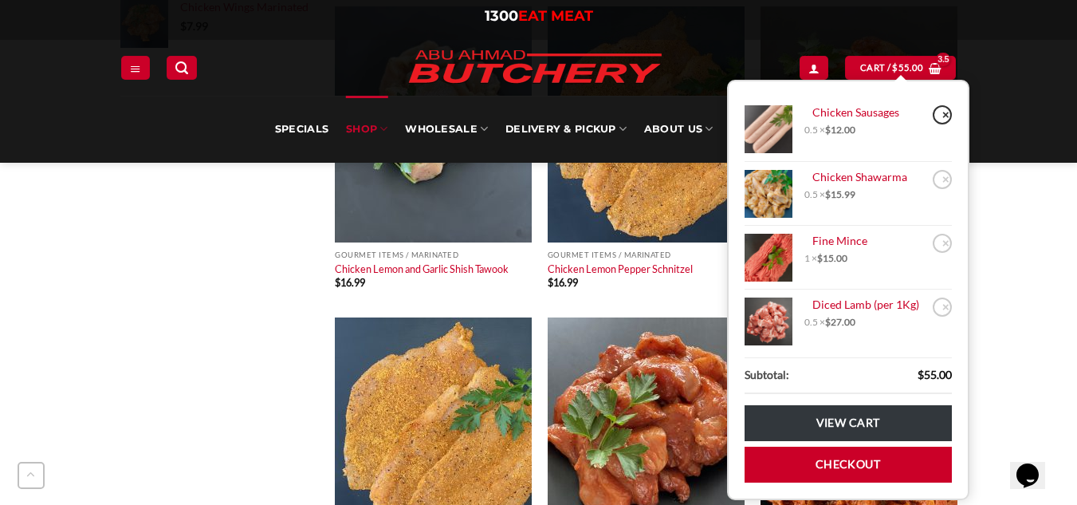
click at [933, 121] on link "×" at bounding box center [942, 114] width 19 height 19
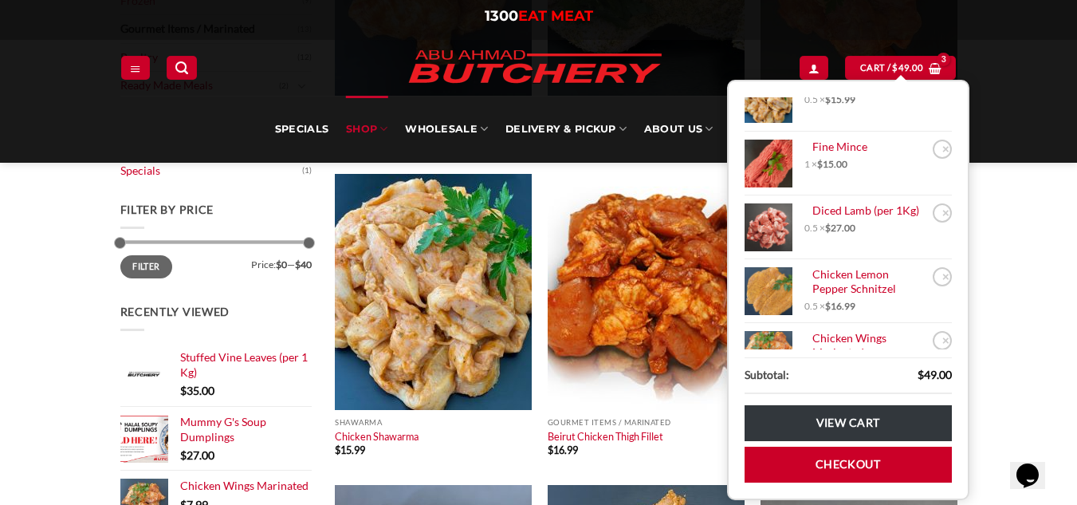
scroll to position [28, 0]
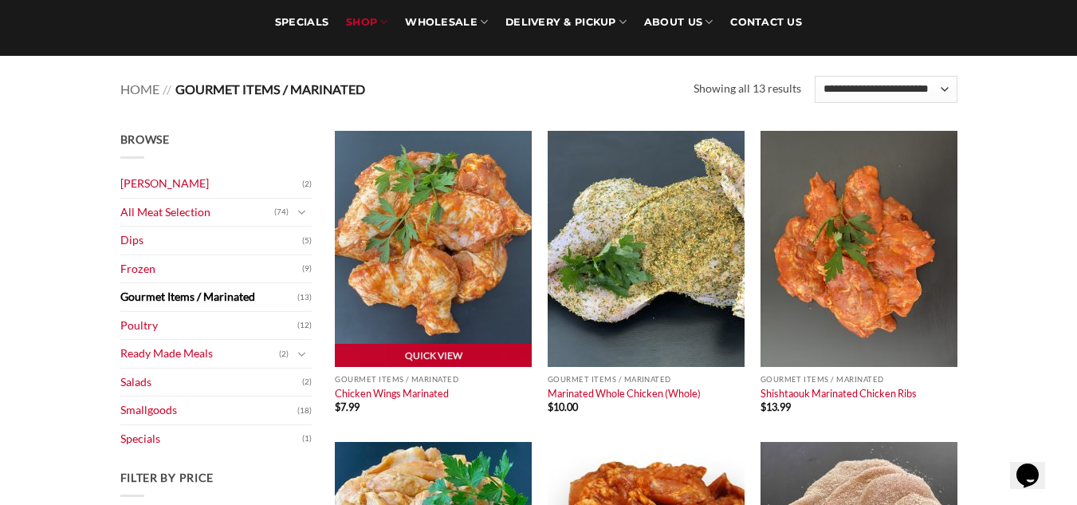
scroll to position [159, 0]
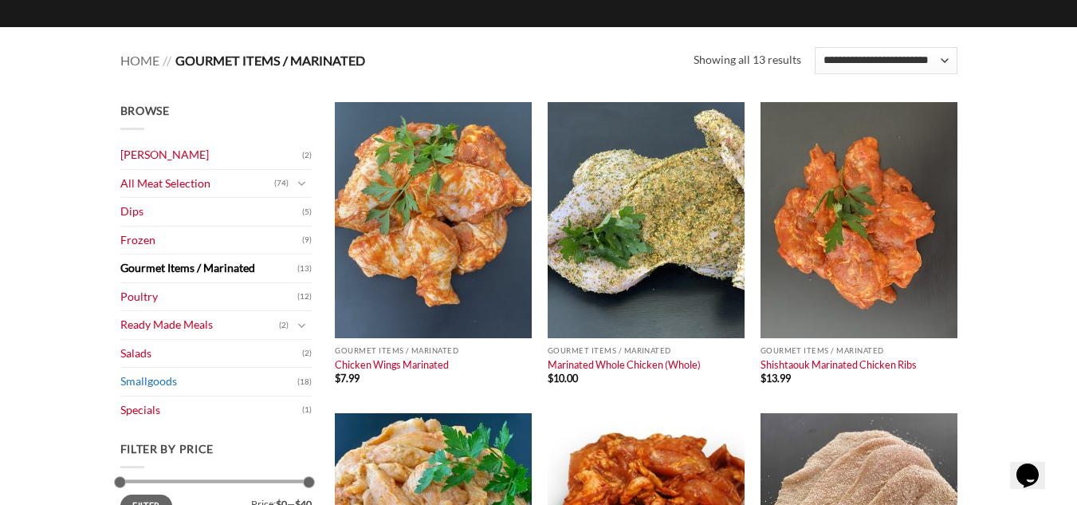
click at [161, 389] on link "Smallgoods" at bounding box center [208, 381] width 177 height 28
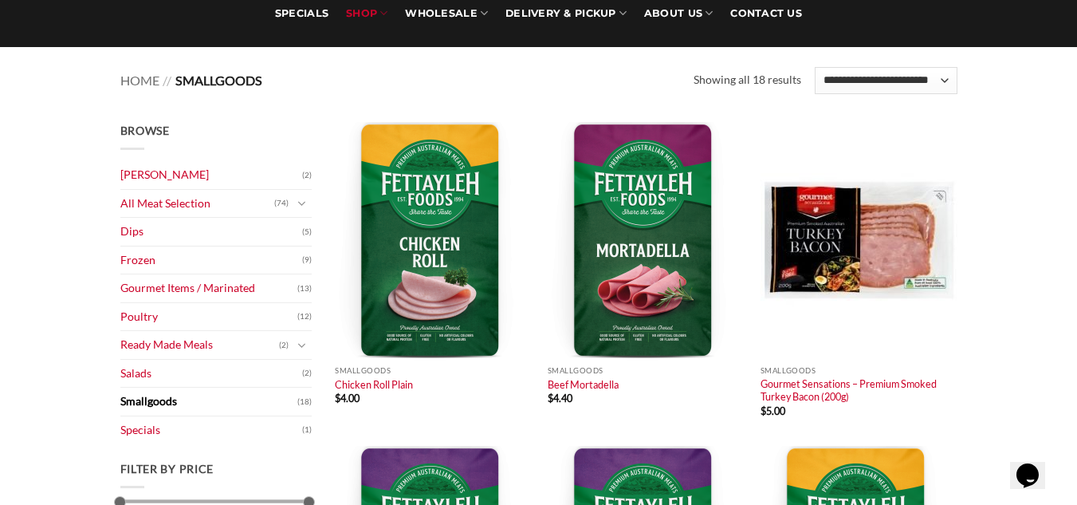
scroll to position [159, 0]
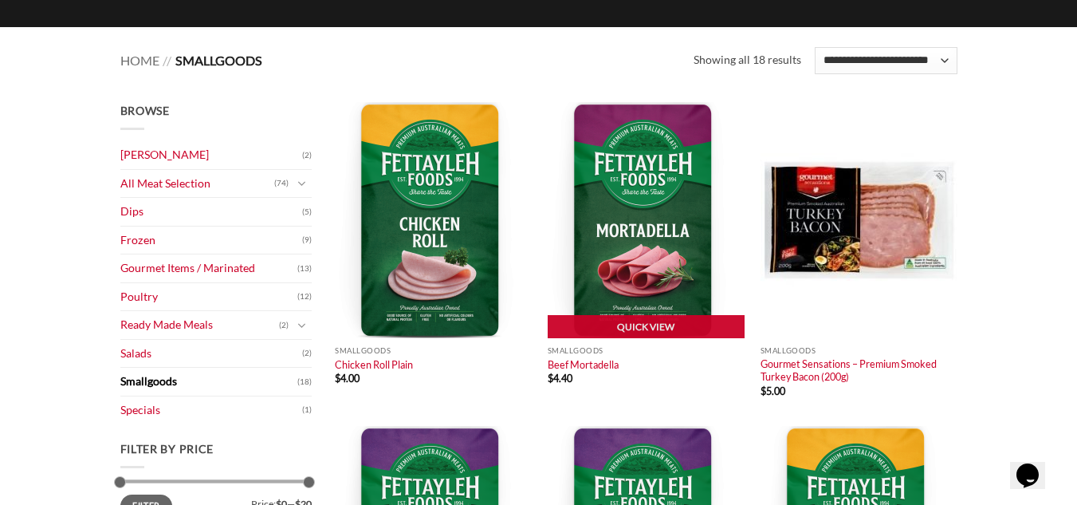
click at [635, 246] on img at bounding box center [646, 220] width 197 height 236
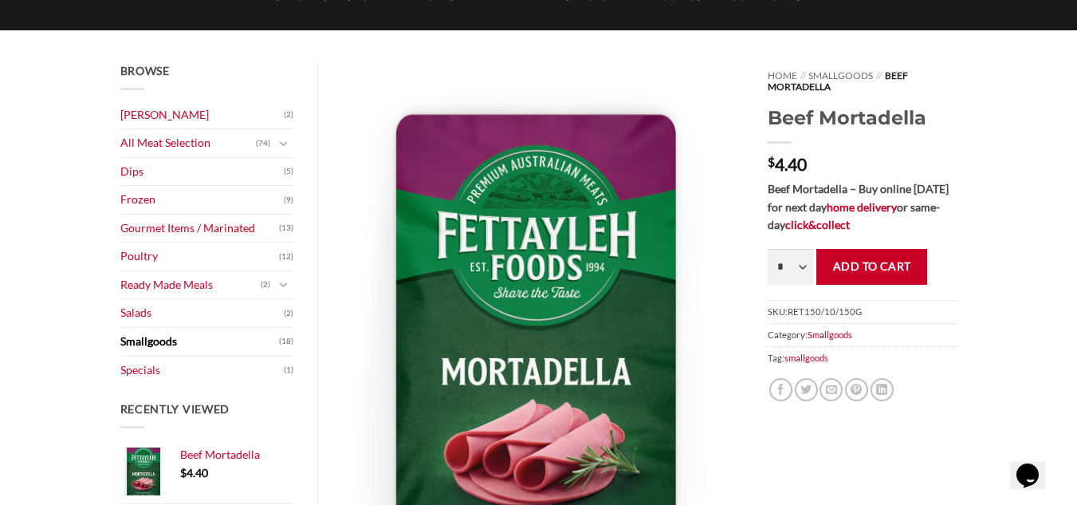
scroll to position [159, 0]
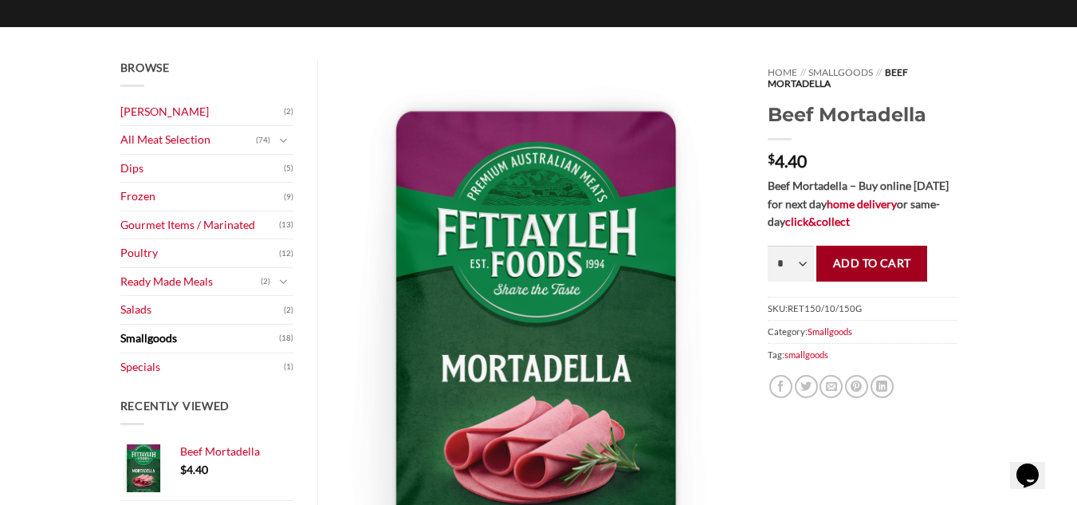
click at [866, 268] on button "Add to cart" at bounding box center [871, 264] width 111 height 36
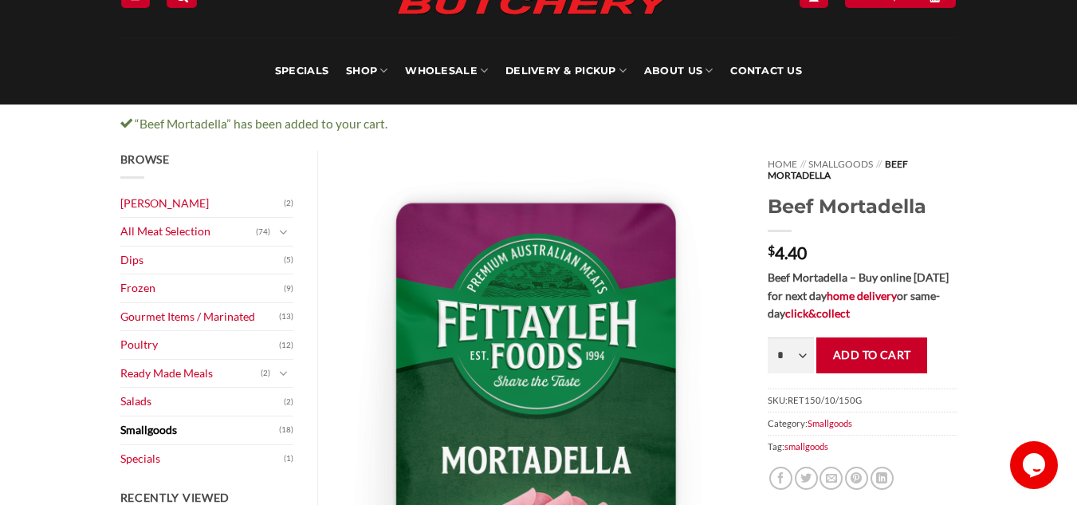
scroll to position [159, 0]
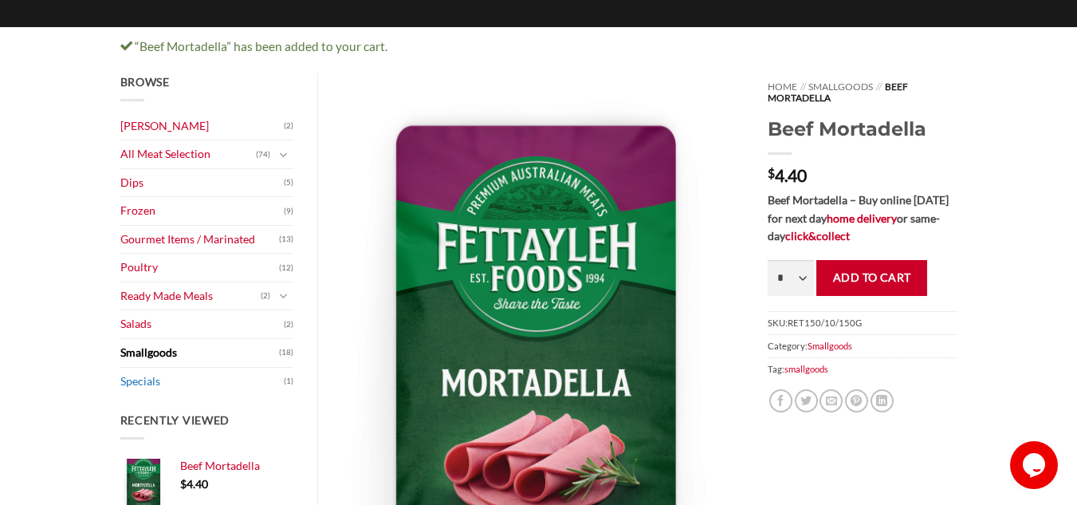
click at [139, 383] on link "Specials" at bounding box center [202, 381] width 164 height 28
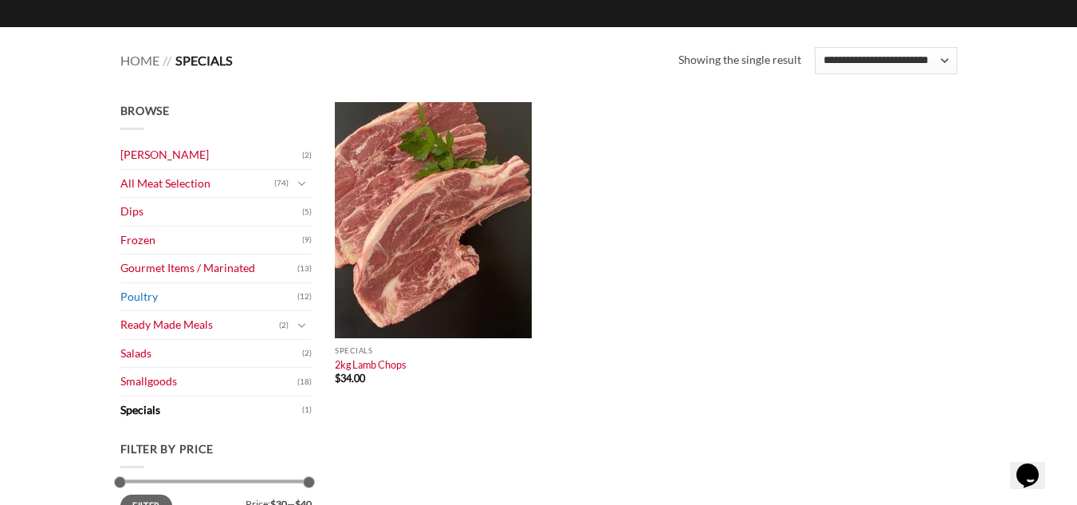
click at [151, 301] on link "Poultry" at bounding box center [208, 297] width 177 height 28
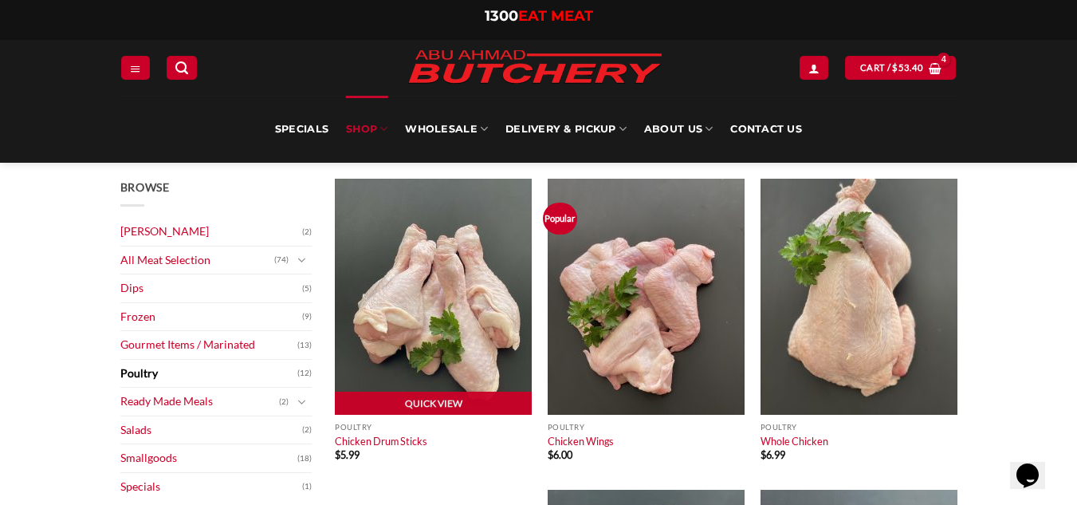
scroll to position [80, 0]
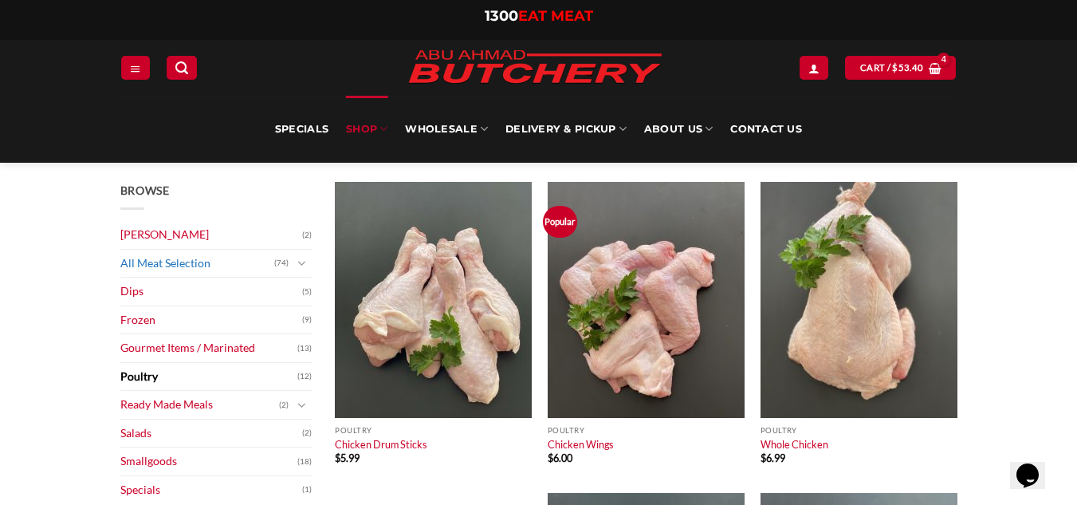
click at [190, 264] on link "All Meat Selection" at bounding box center [197, 264] width 154 height 28
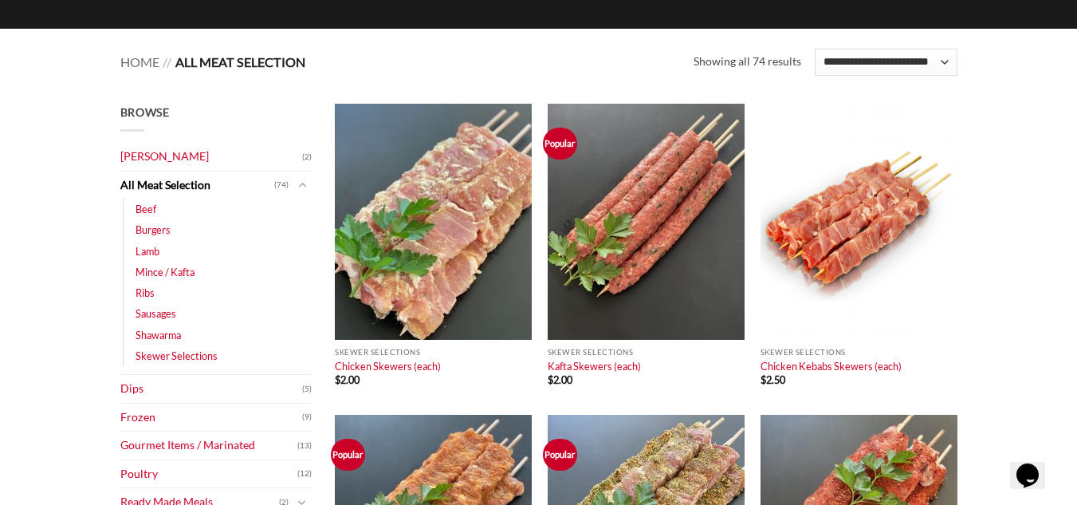
scroll to position [159, 0]
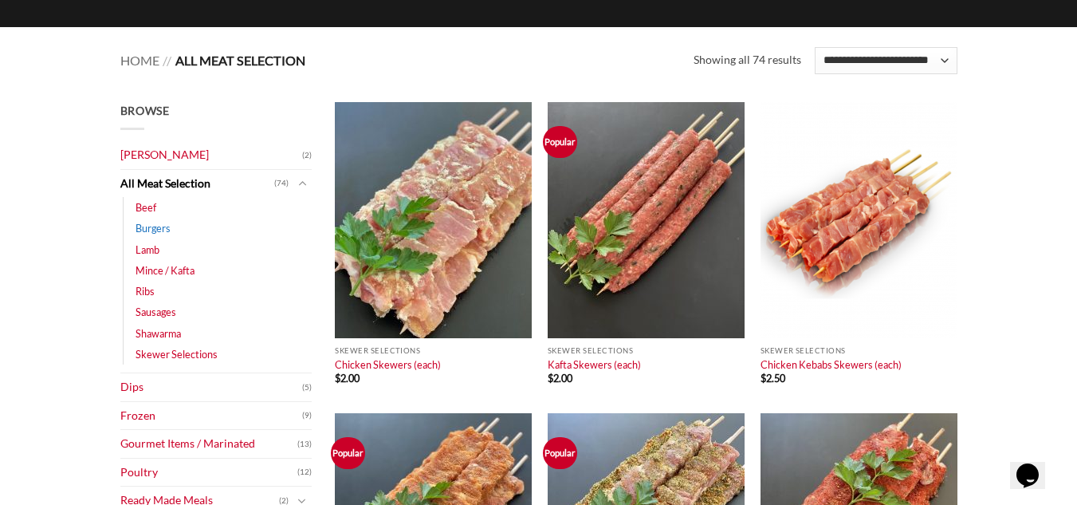
click at [155, 234] on link "Burgers" at bounding box center [153, 228] width 35 height 21
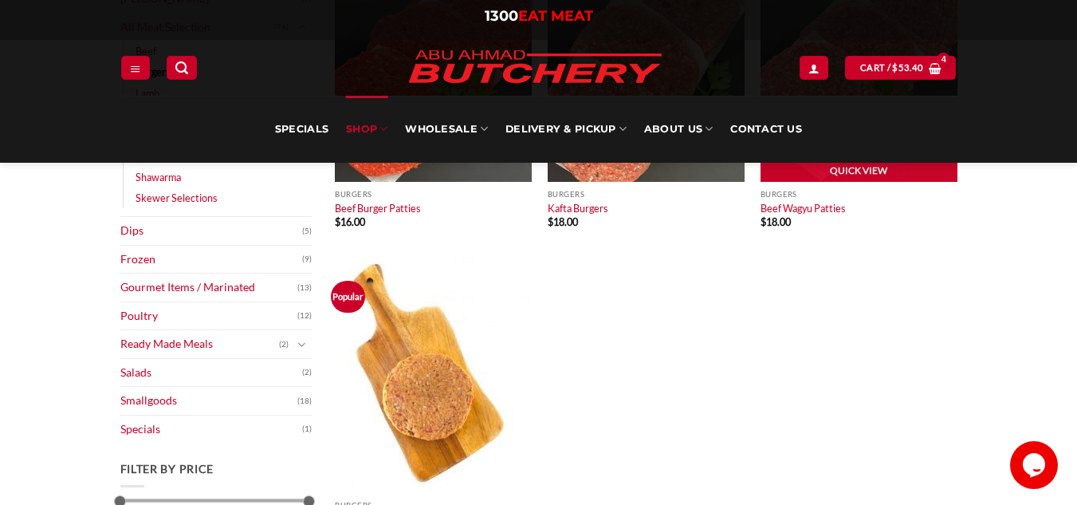
scroll to position [80, 0]
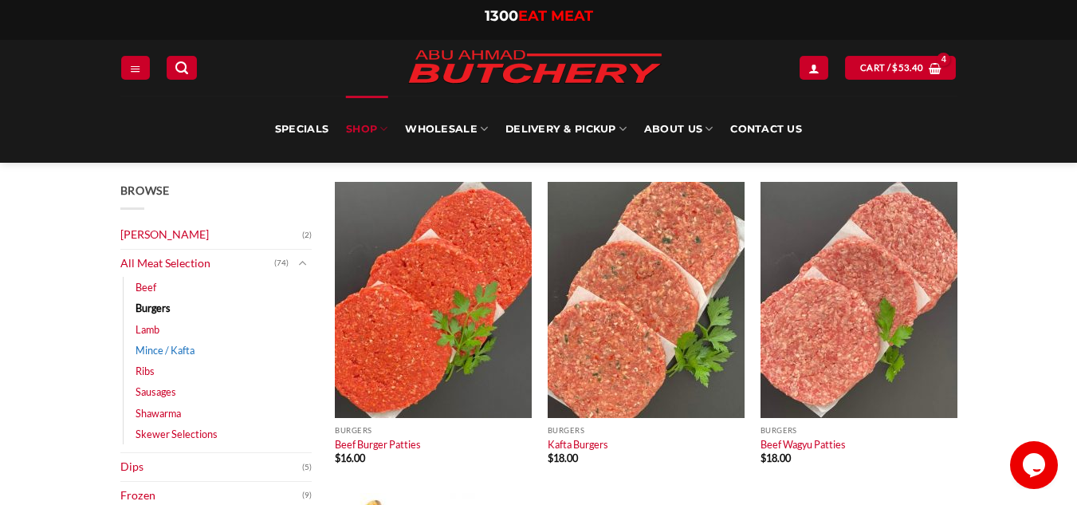
click at [160, 346] on link "Mince / Kafta" at bounding box center [165, 350] width 59 height 21
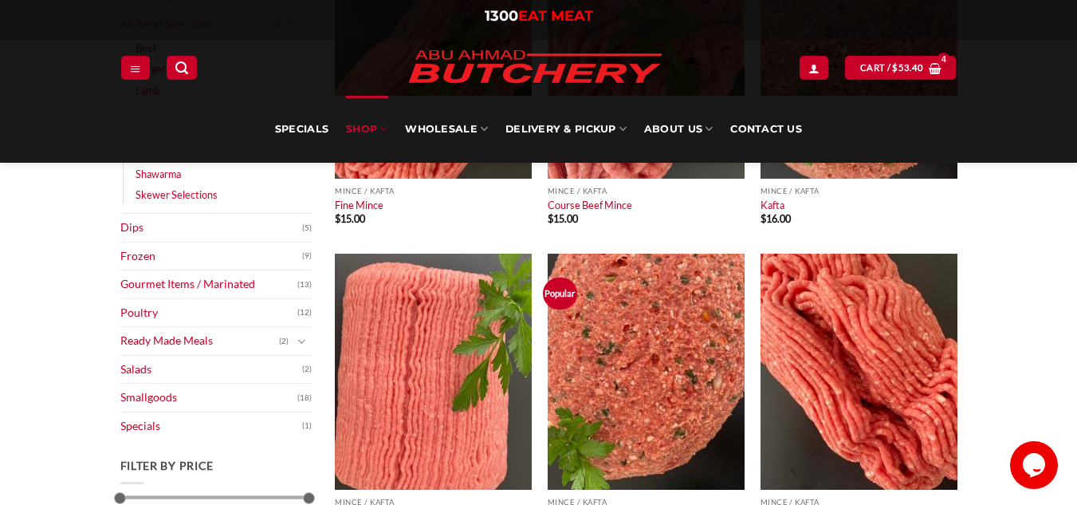
scroll to position [399, 0]
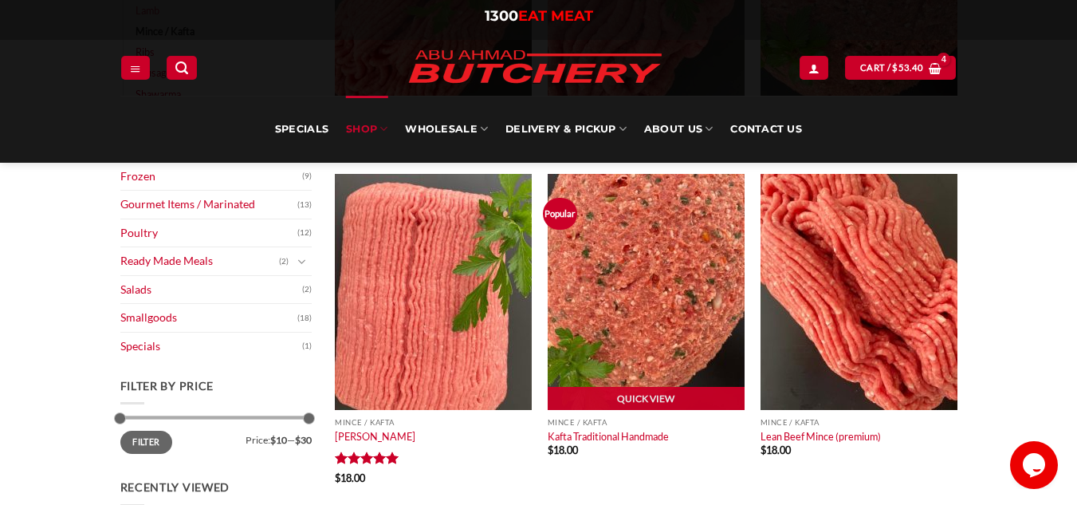
click at [607, 320] on img at bounding box center [646, 292] width 197 height 236
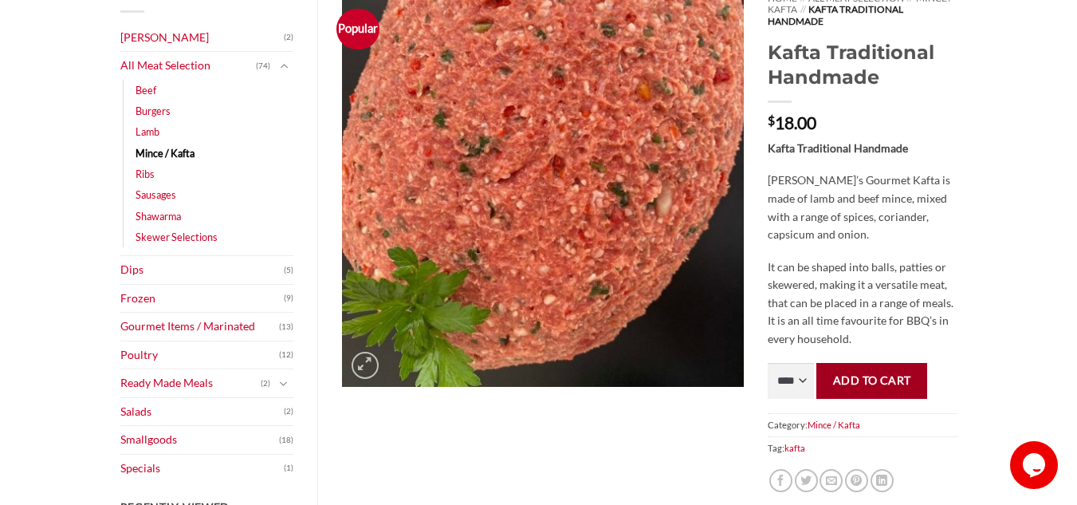
scroll to position [239, 0]
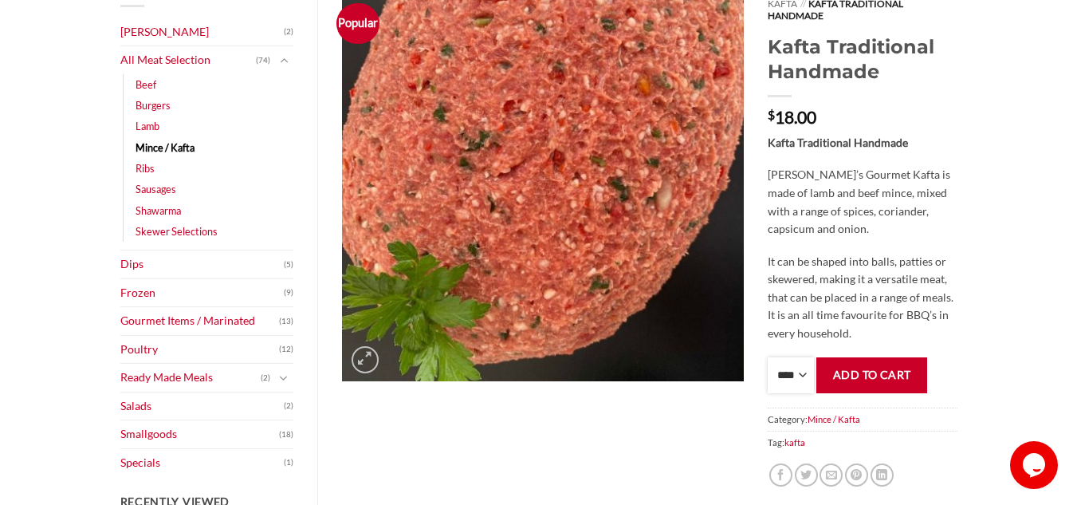
click at [777, 373] on select "**** * *** * *** * *** * *** * *** * *** * *** * *** * *** ** **** ** **** ** *…" at bounding box center [791, 375] width 46 height 36
click at [939, 308] on p "It can be shaped into balls, patties or skewered, making it a versatile meat, t…" at bounding box center [862, 298] width 189 height 90
click at [883, 379] on button "Add to cart" at bounding box center [871, 375] width 111 height 36
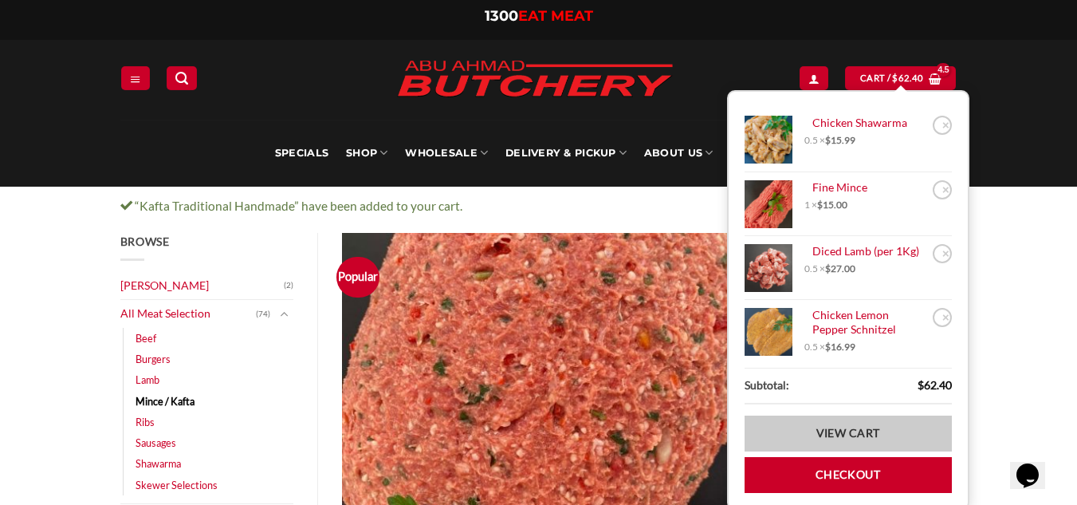
click at [873, 422] on link "View cart" at bounding box center [848, 433] width 207 height 36
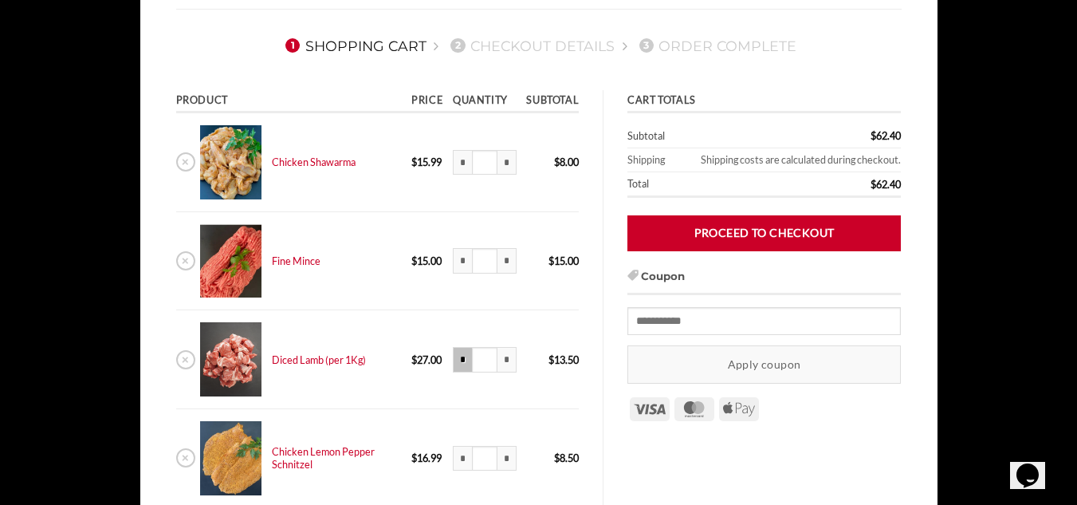
scroll to position [239, 0]
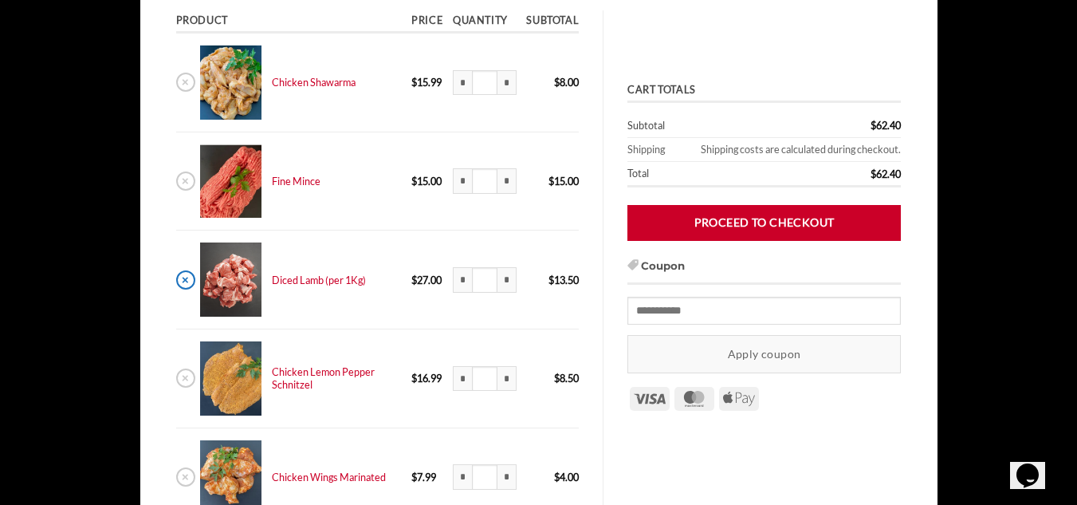
click at [181, 277] on link "×" at bounding box center [185, 279] width 19 height 19
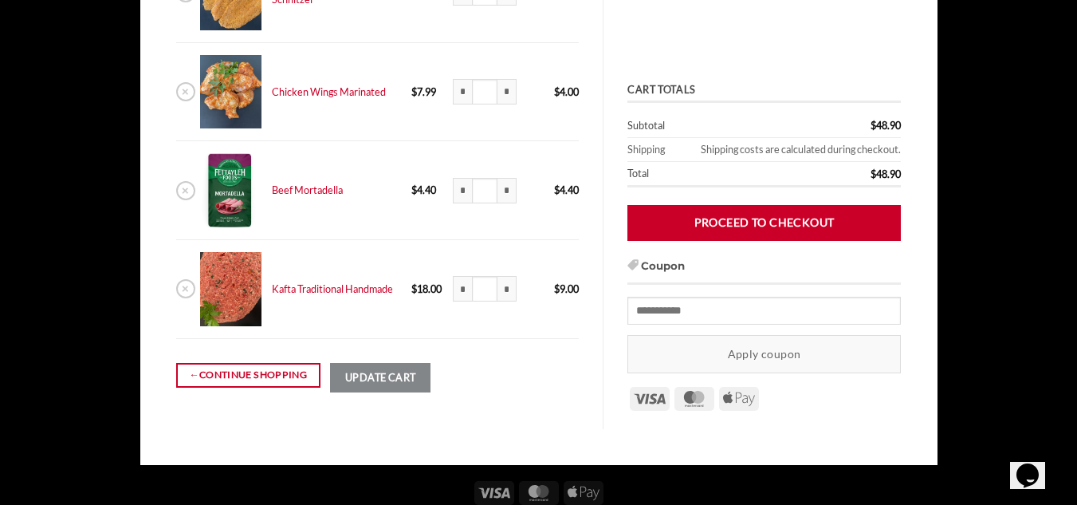
scroll to position [648, 0]
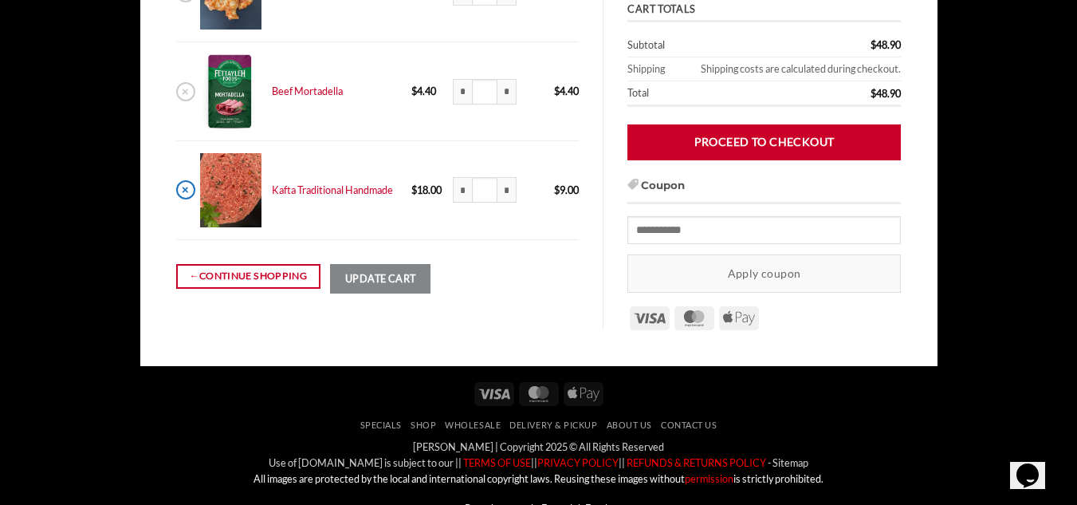
click at [189, 187] on link "×" at bounding box center [185, 189] width 19 height 19
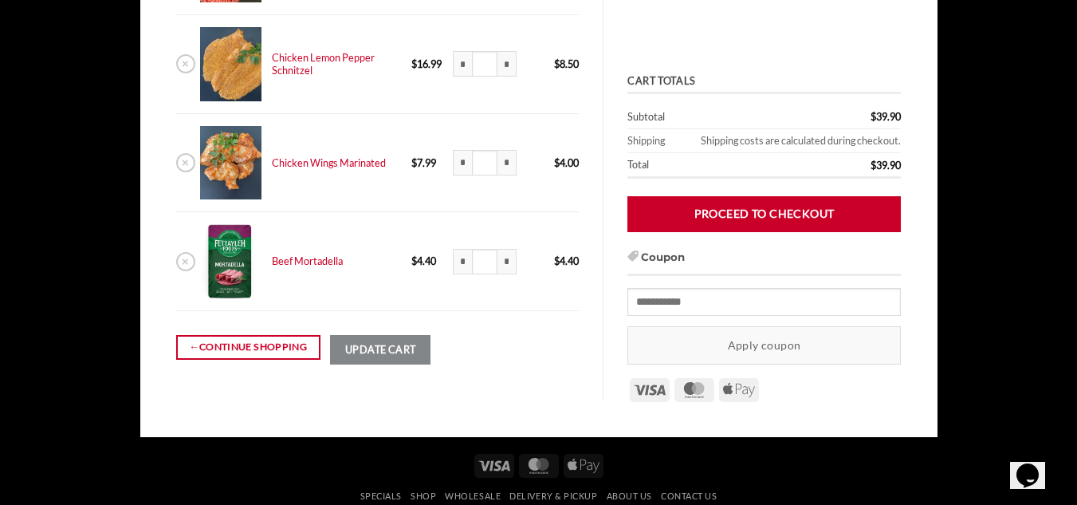
scroll to position [159, 0]
